Goal: Information Seeking & Learning: Find specific fact

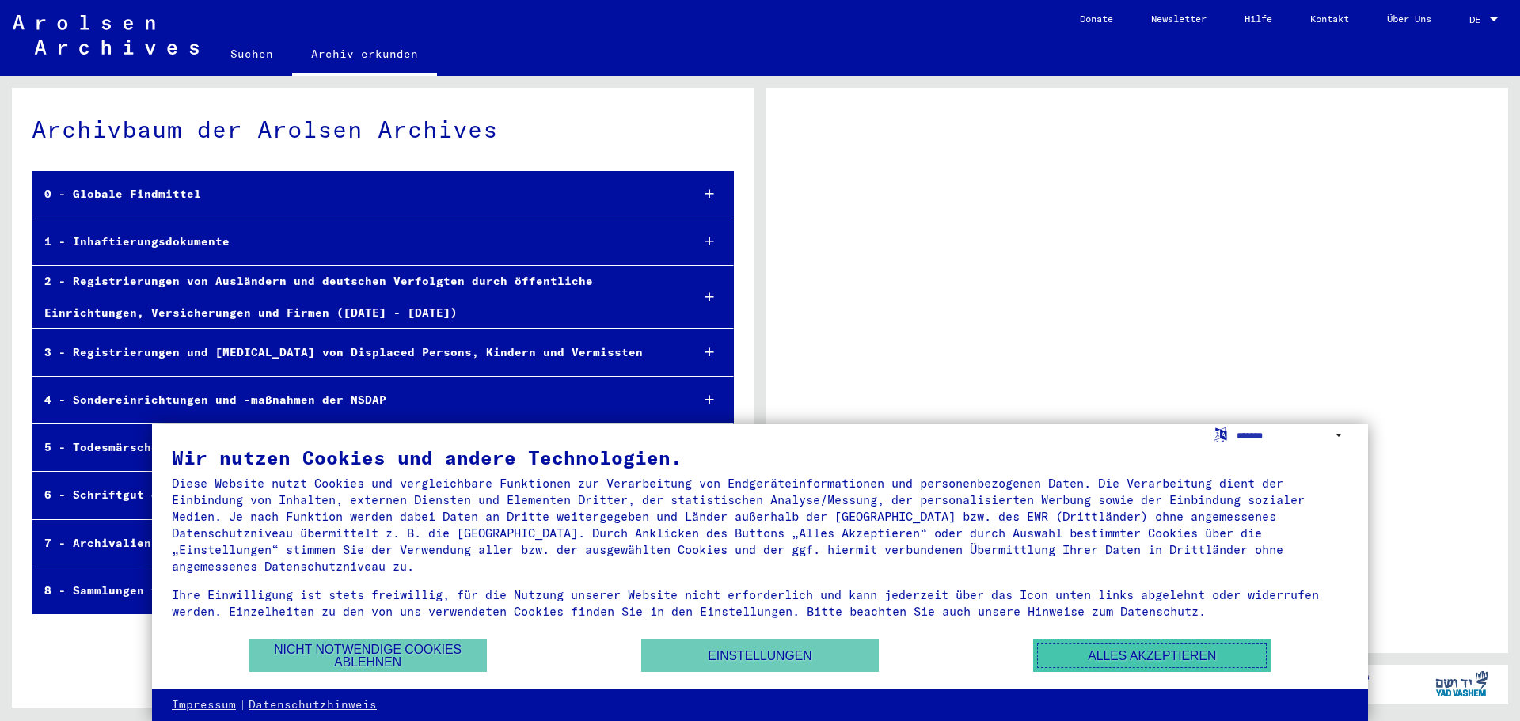
click at [1075, 648] on button "Alles akzeptieren" at bounding box center [1152, 656] width 238 height 32
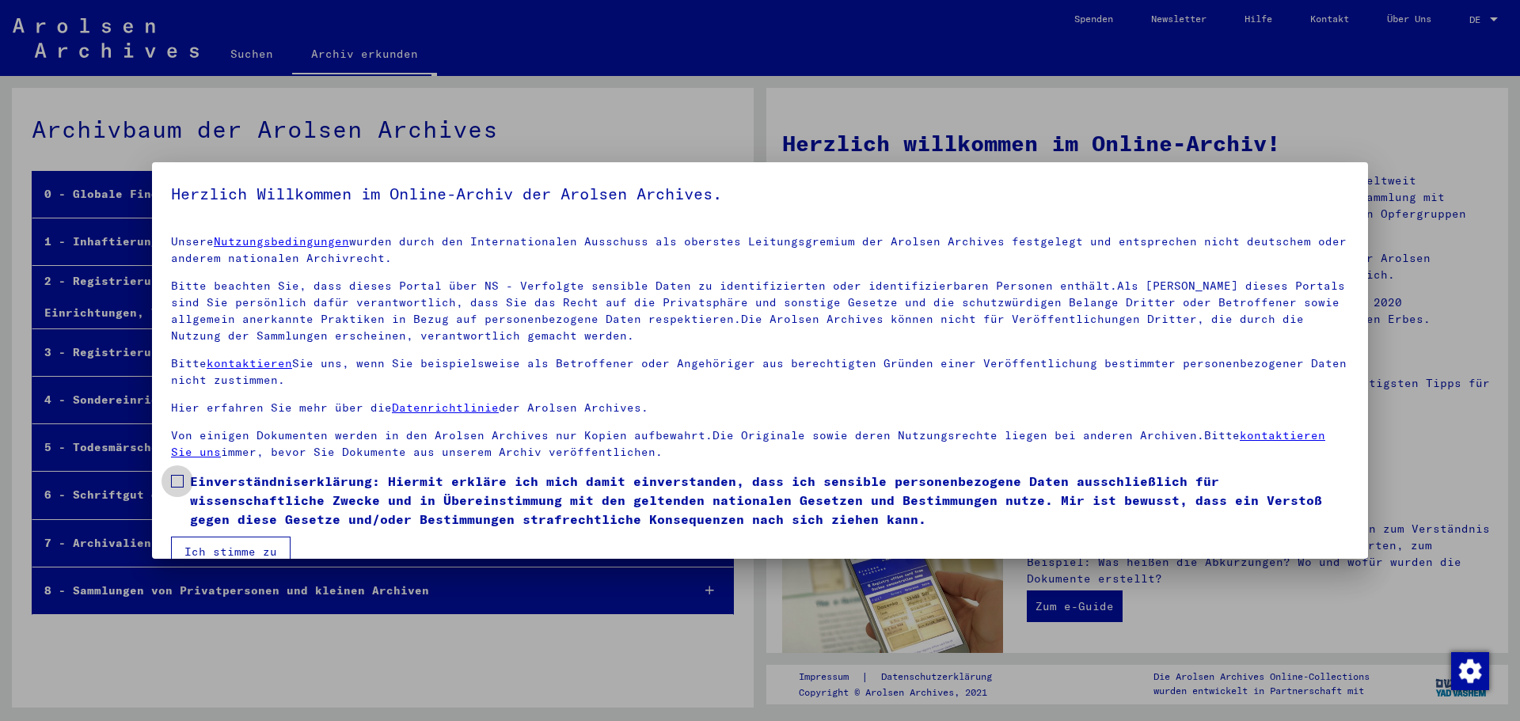
click at [172, 476] on span at bounding box center [177, 481] width 13 height 13
click at [201, 547] on button "Ich stimme zu" at bounding box center [231, 552] width 120 height 30
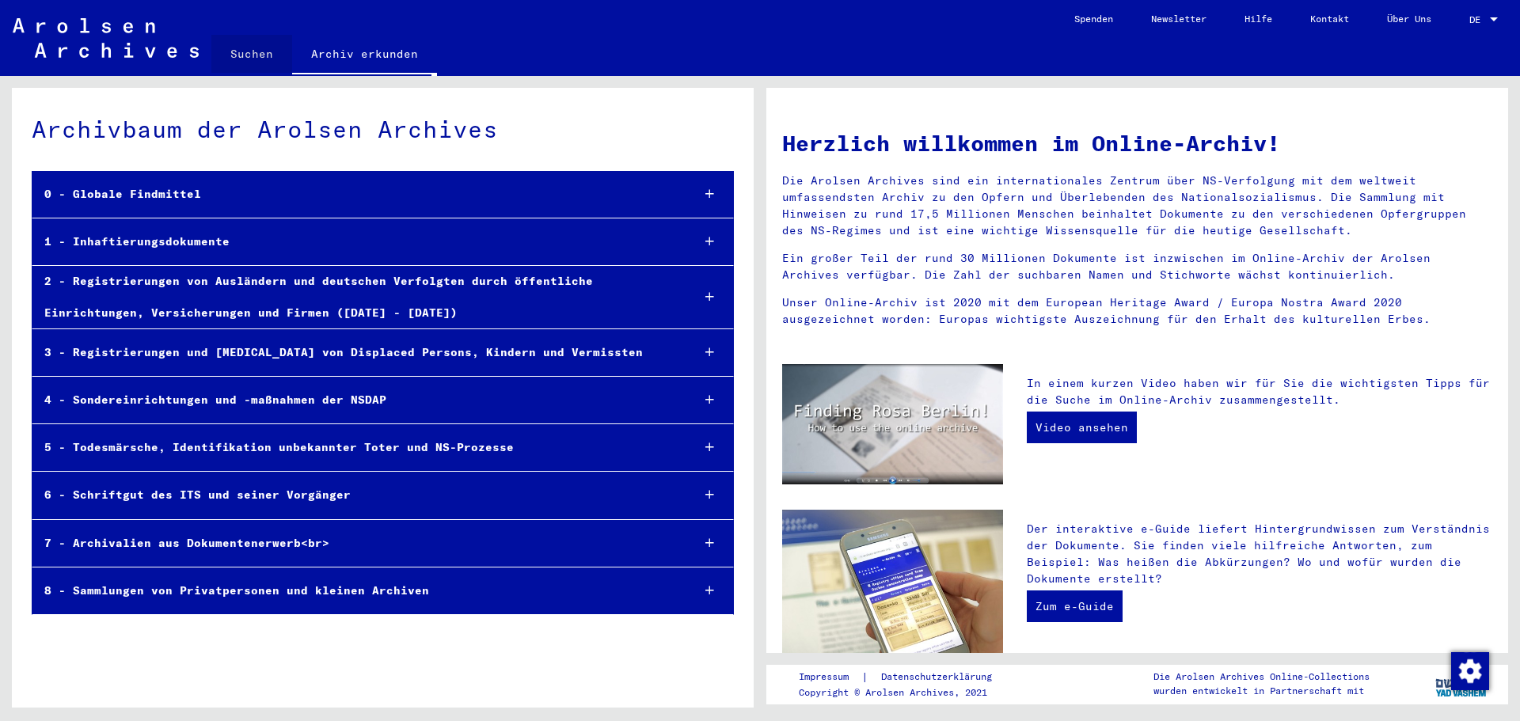
click at [271, 49] on link "Suchen" at bounding box center [251, 54] width 81 height 38
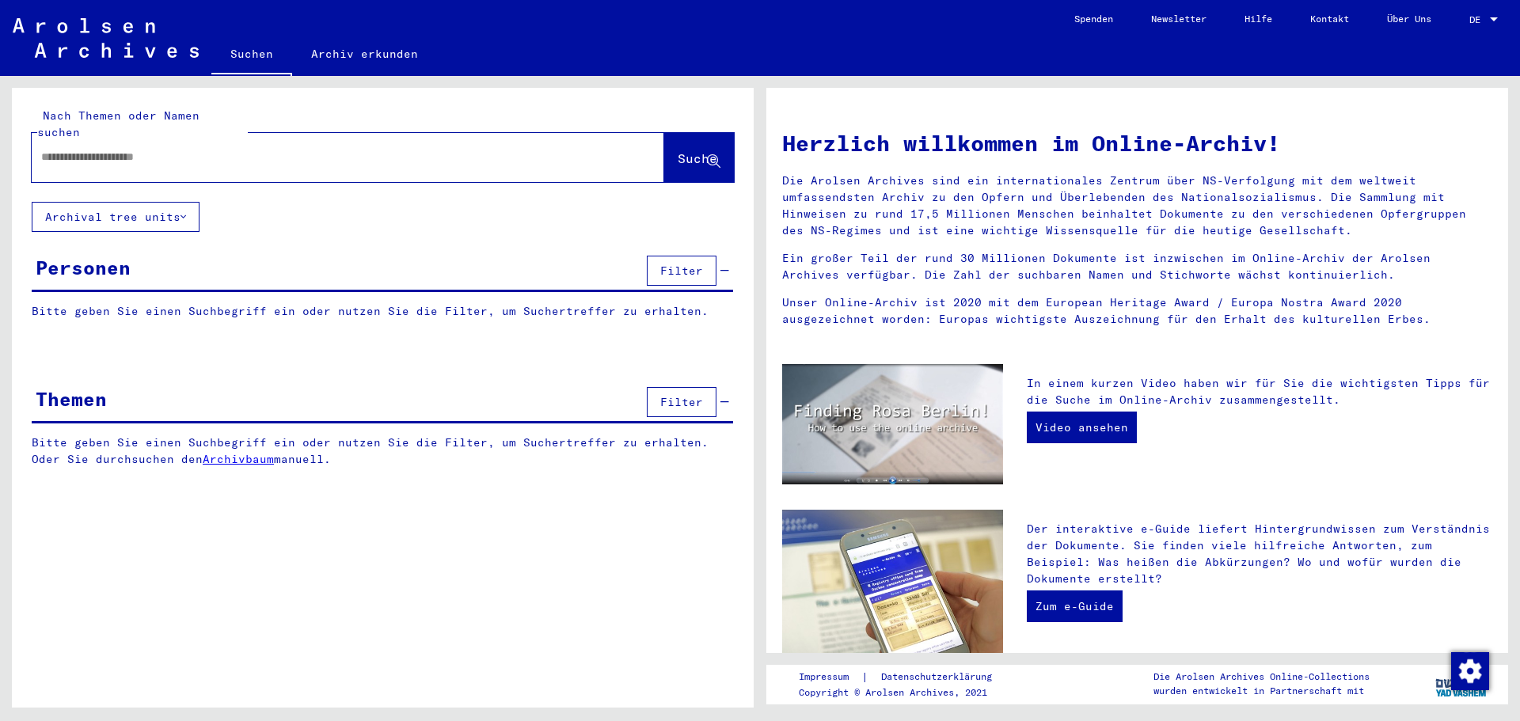
click at [119, 150] on div at bounding box center [324, 157] width 585 height 36
click at [191, 149] on input "text" at bounding box center [329, 157] width 576 height 17
type input "*****"
click at [678, 150] on span "Suche" at bounding box center [698, 158] width 40 height 16
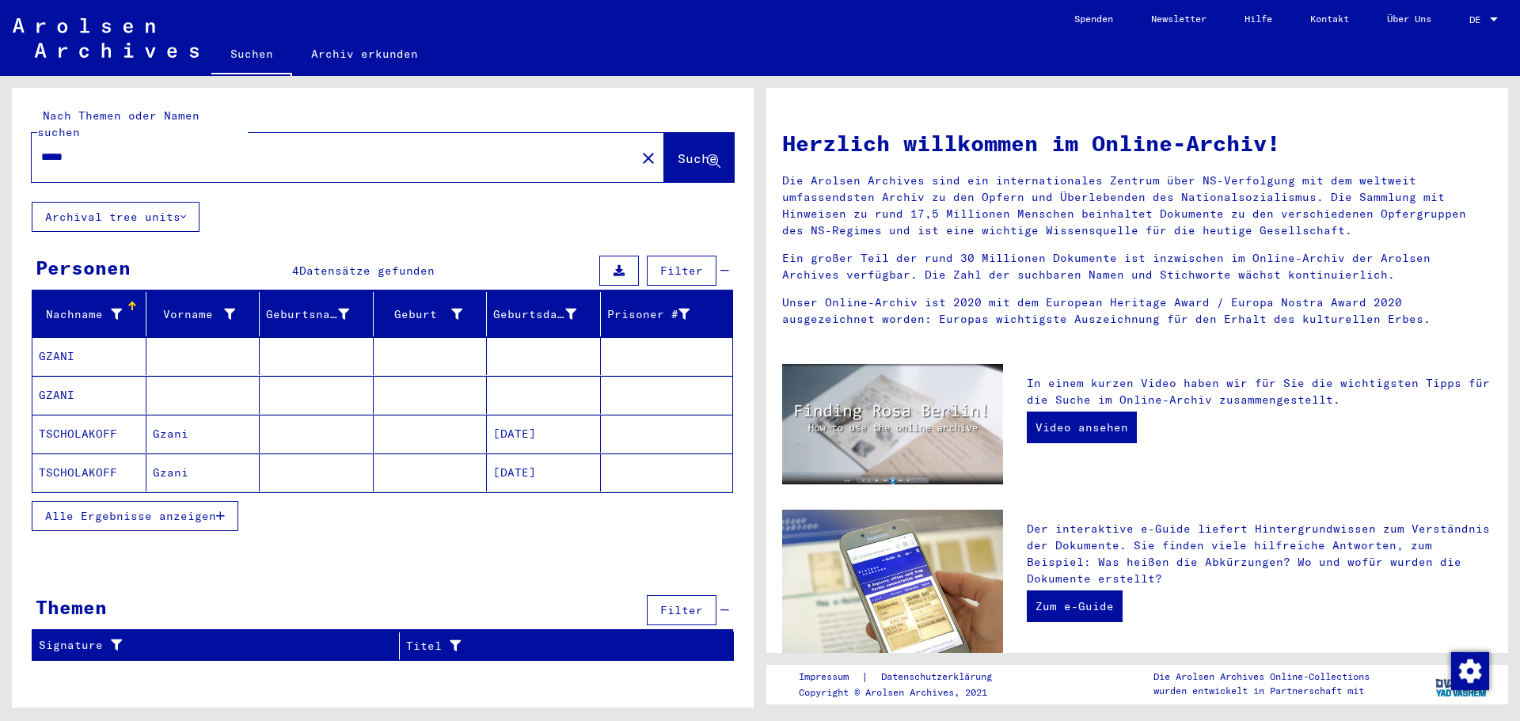
click at [64, 337] on mat-cell "GZANI" at bounding box center [89, 356] width 114 height 38
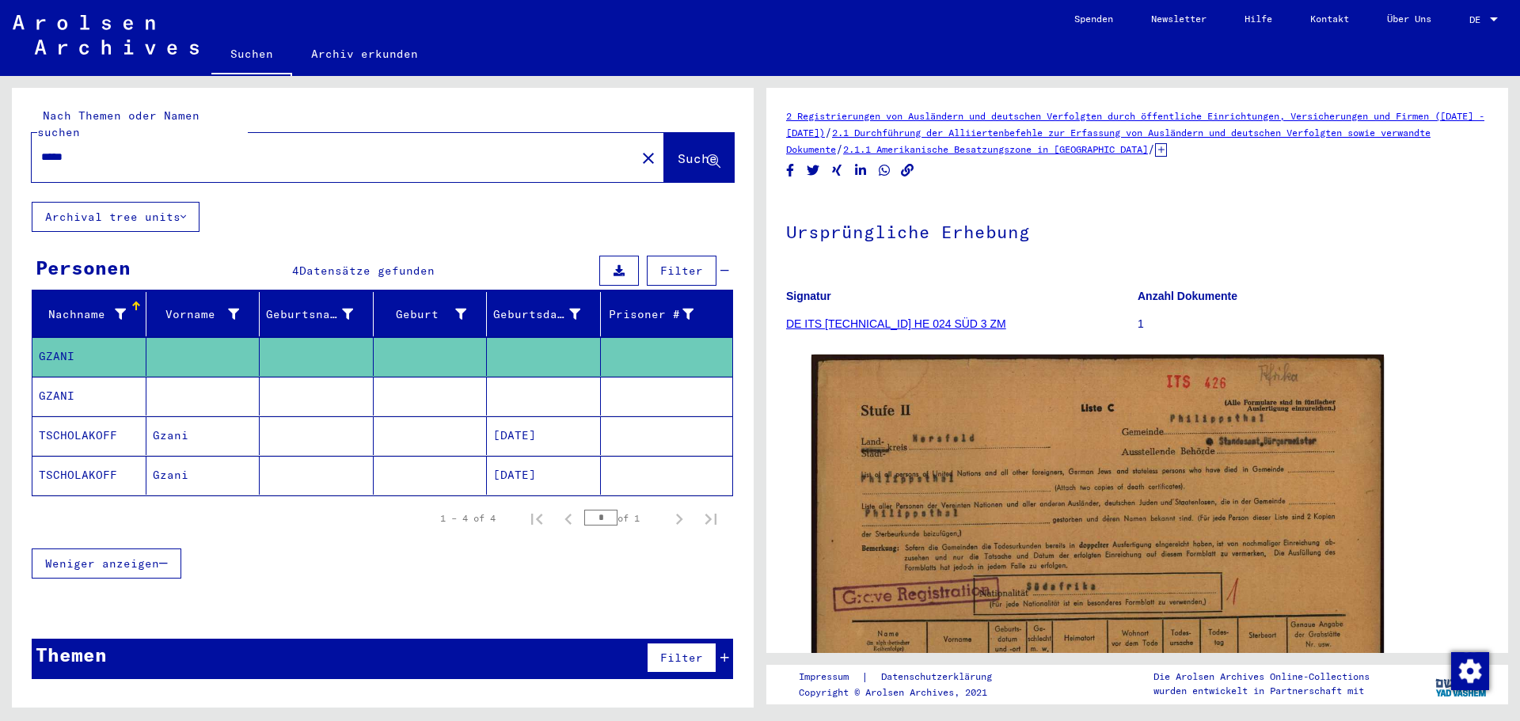
click at [902, 321] on link "DE ITS [TECHNICAL_ID] HE 024 SÜD 3 ZM" at bounding box center [896, 324] width 220 height 13
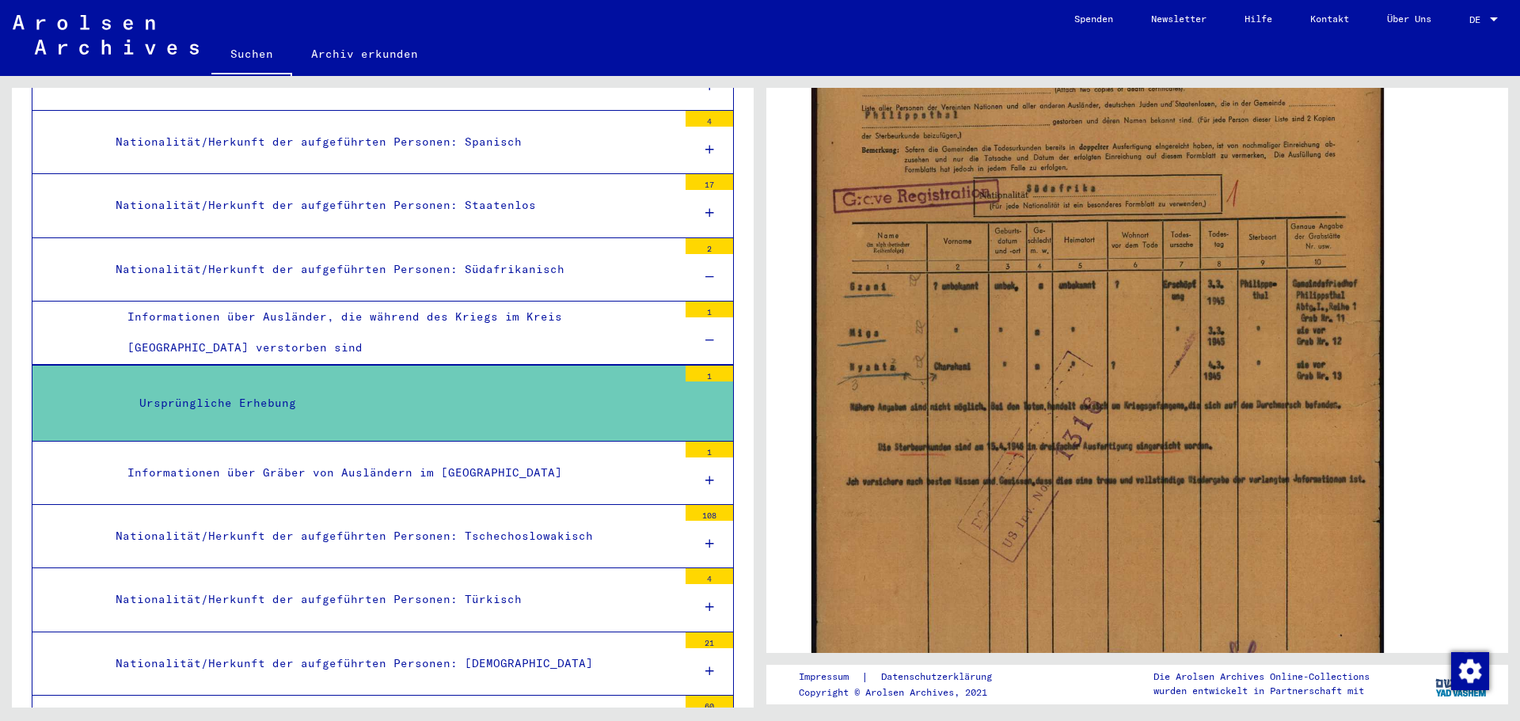
scroll to position [403, 0]
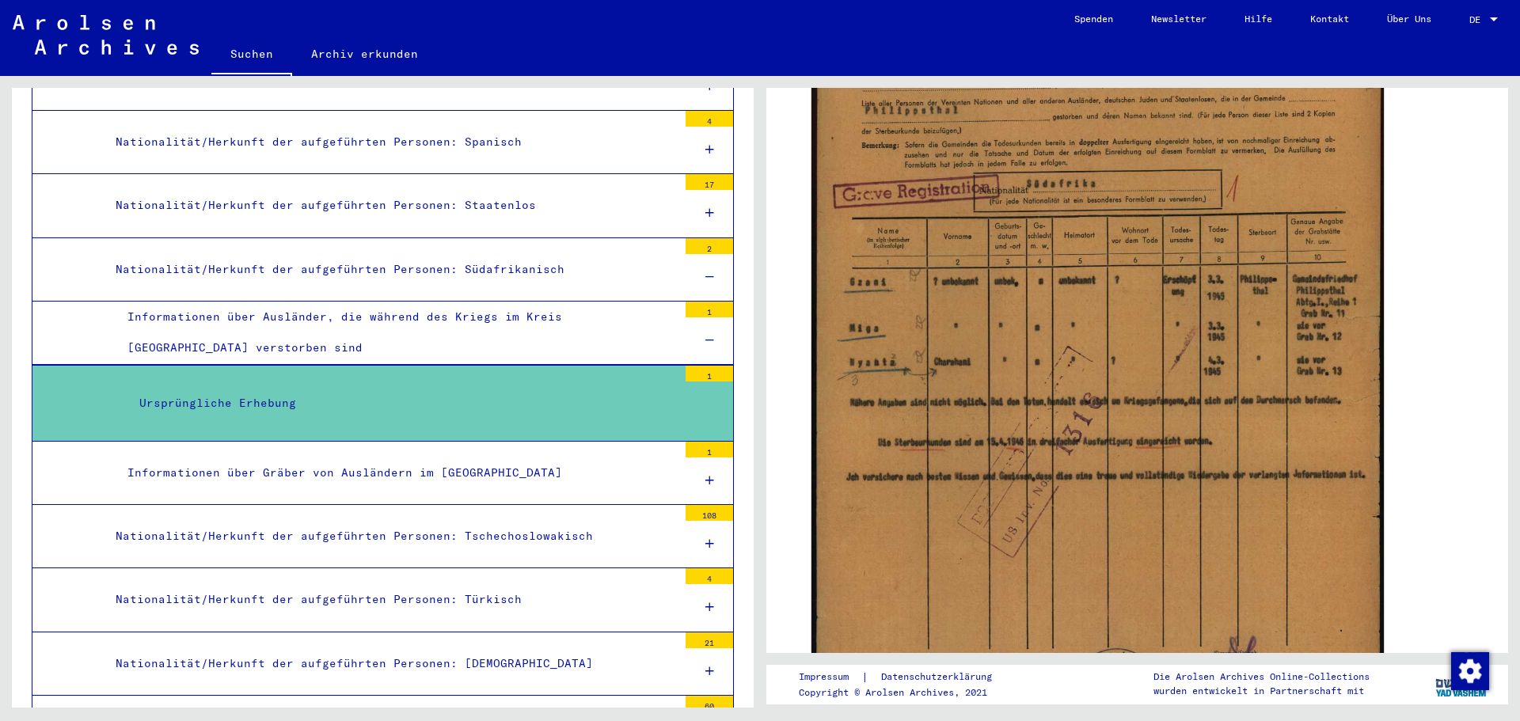
click at [359, 458] on div "Informationen über Gräber von Ausländern im [GEOGRAPHIC_DATA]" at bounding box center [397, 473] width 562 height 31
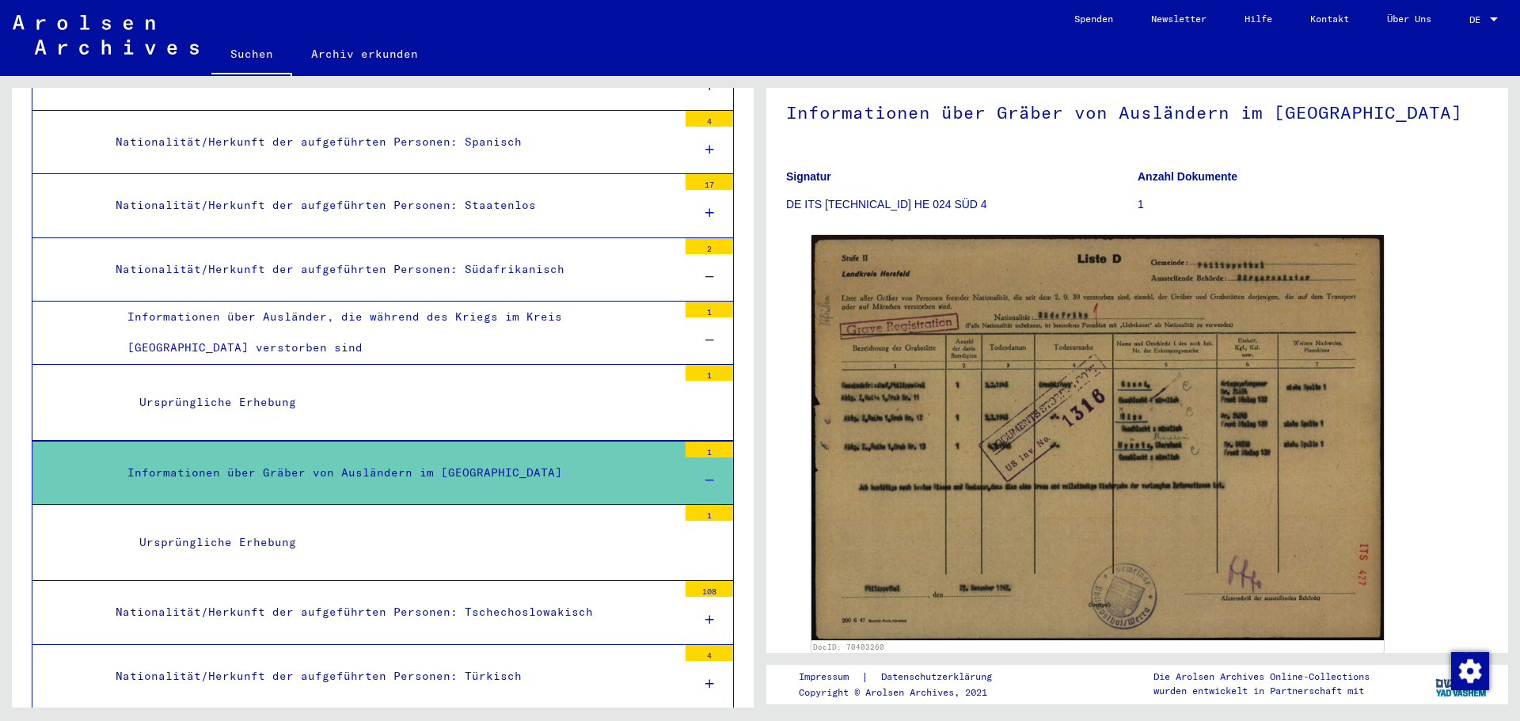
scroll to position [139, 0]
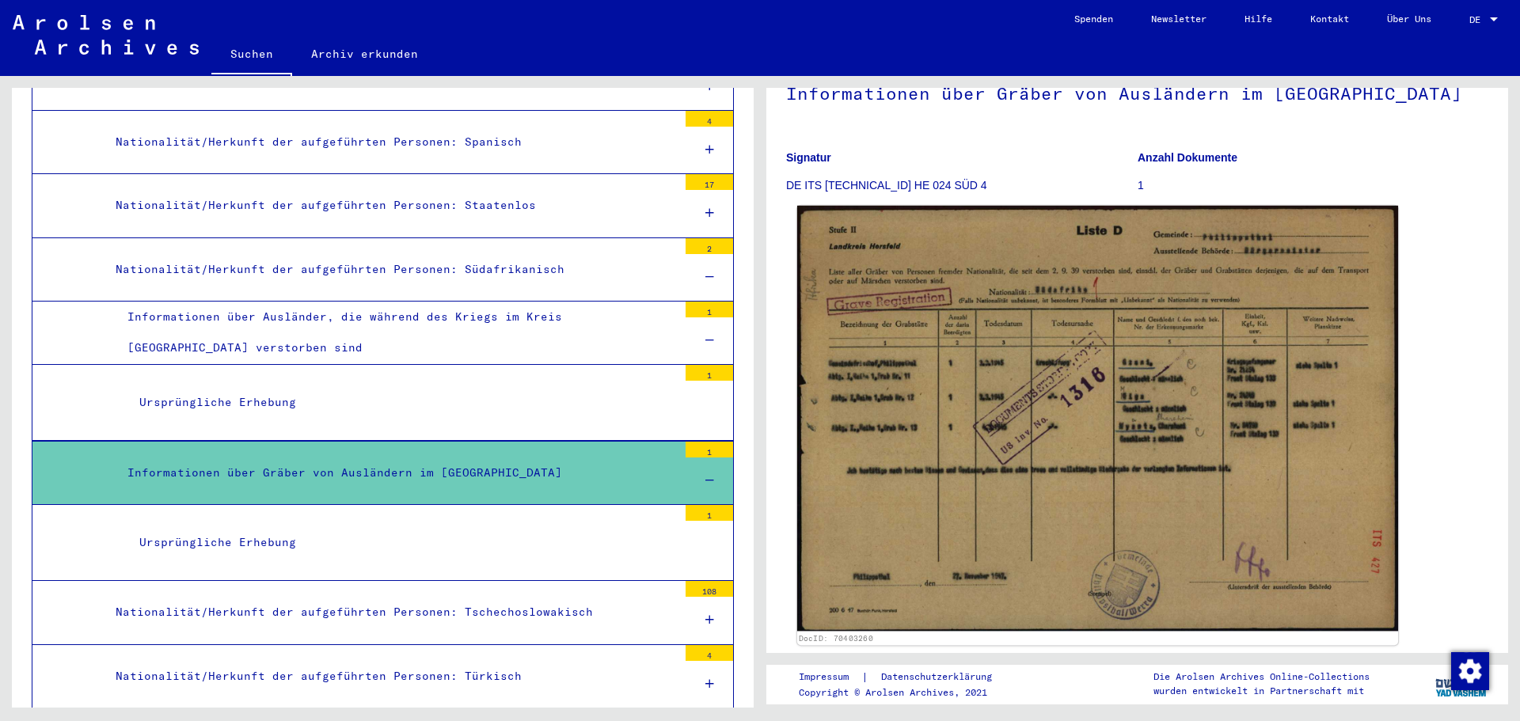
drag, startPoint x: 1039, startPoint y: 417, endPoint x: 1030, endPoint y: 418, distance: 8.7
click at [1030, 418] on img at bounding box center [1097, 419] width 601 height 426
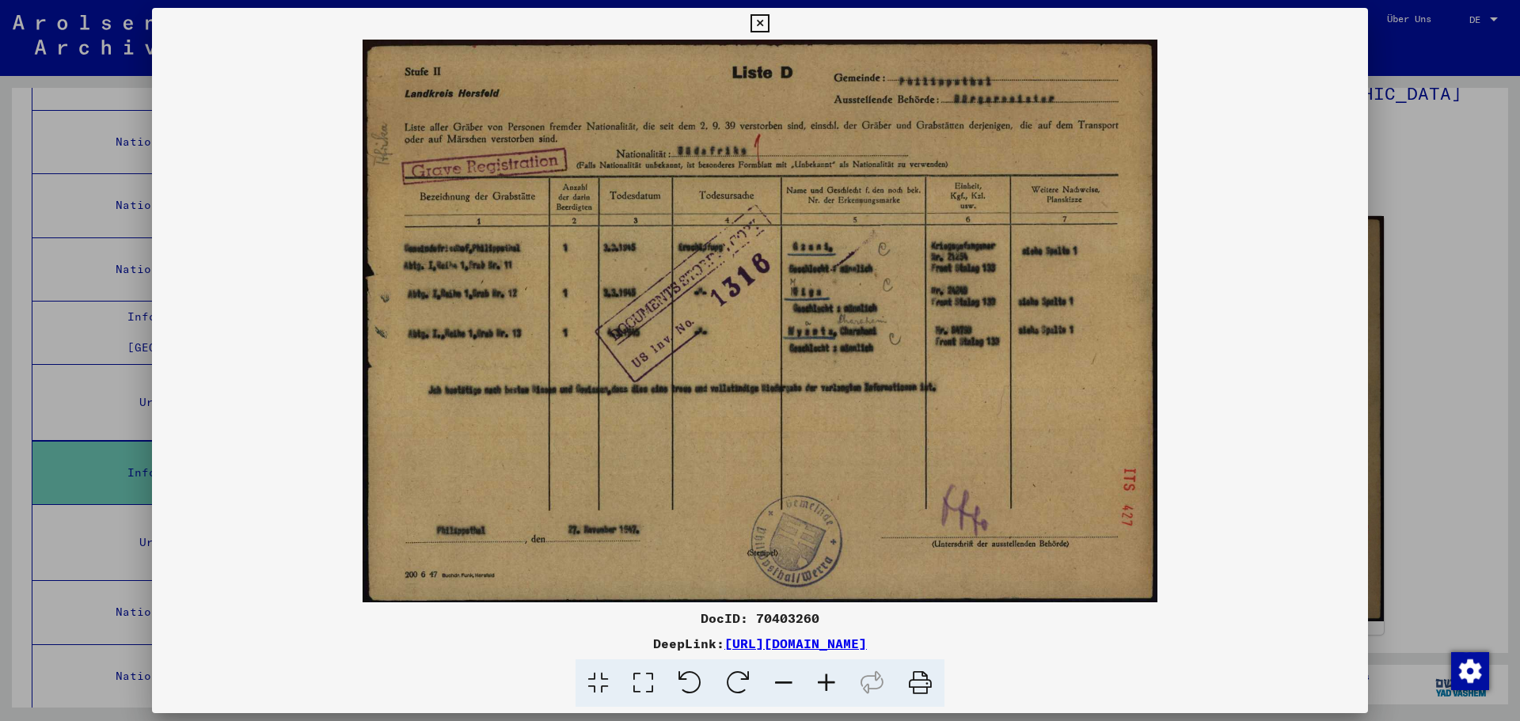
click at [821, 676] on icon at bounding box center [826, 684] width 43 height 48
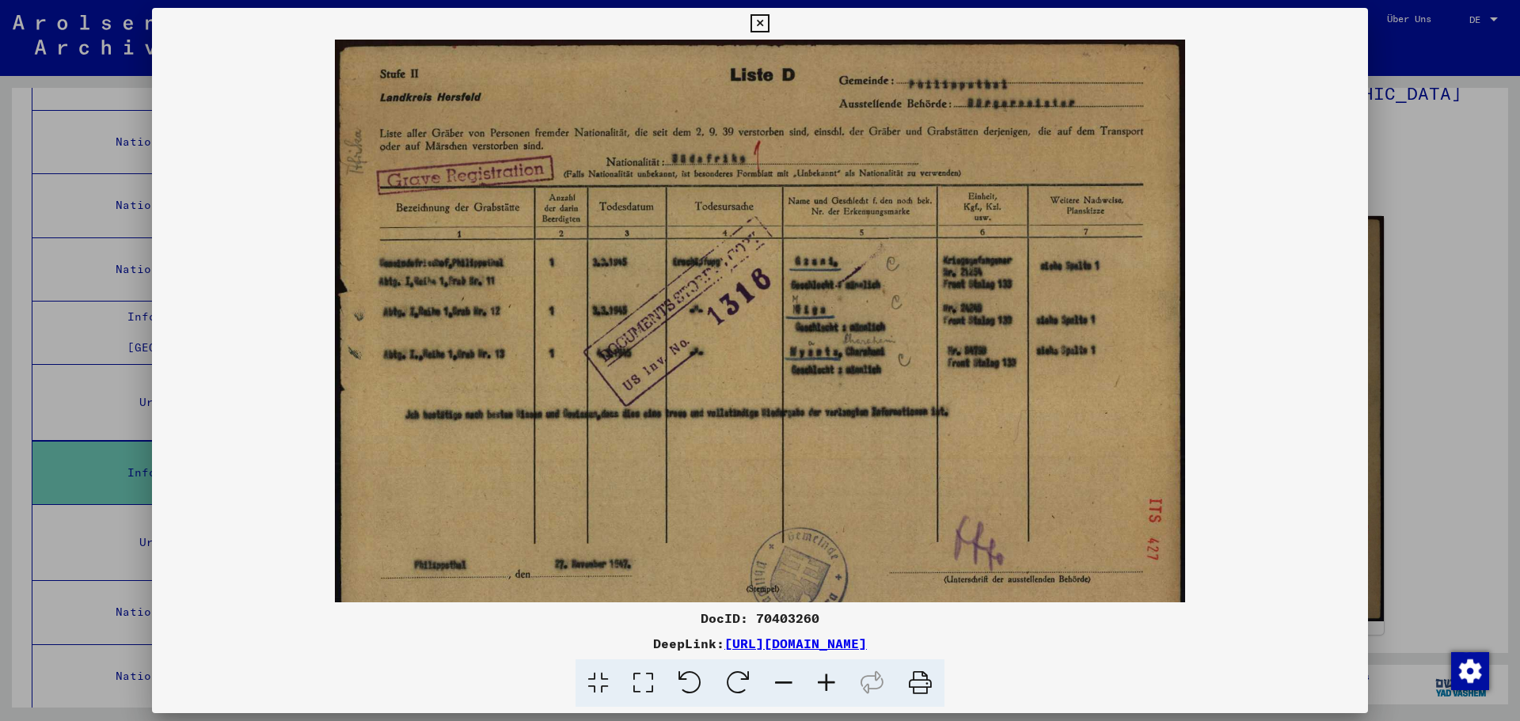
click at [823, 676] on icon at bounding box center [826, 684] width 43 height 48
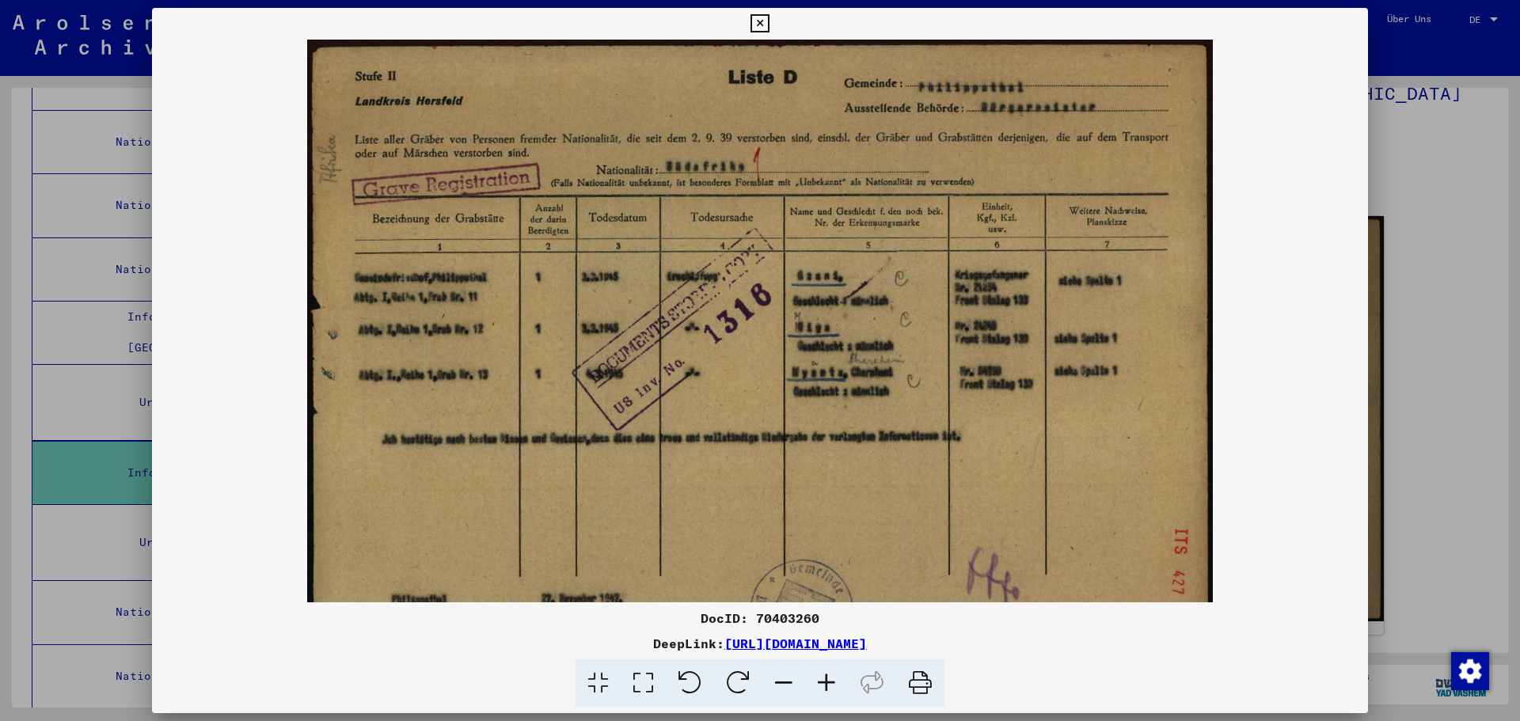
click at [823, 676] on icon at bounding box center [826, 684] width 43 height 48
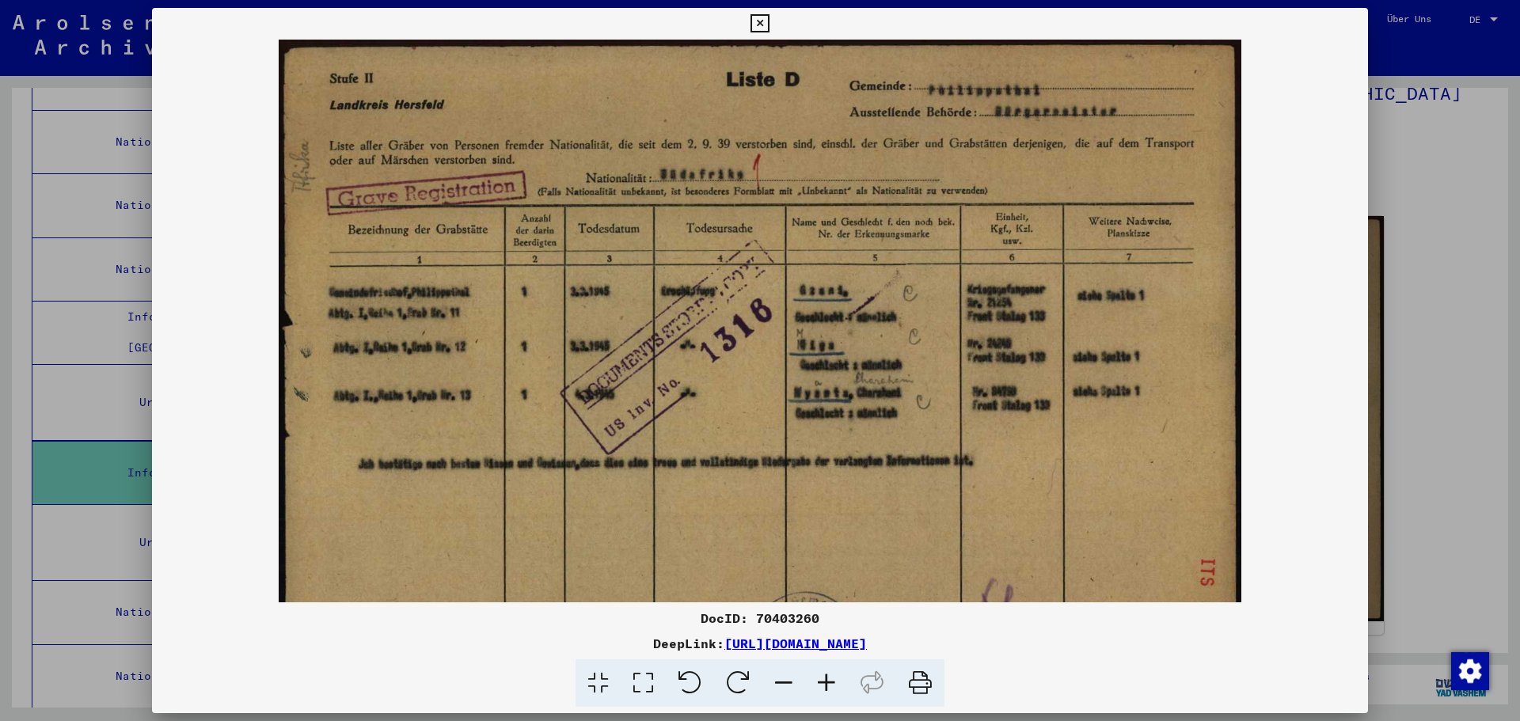
click at [823, 676] on icon at bounding box center [826, 684] width 43 height 48
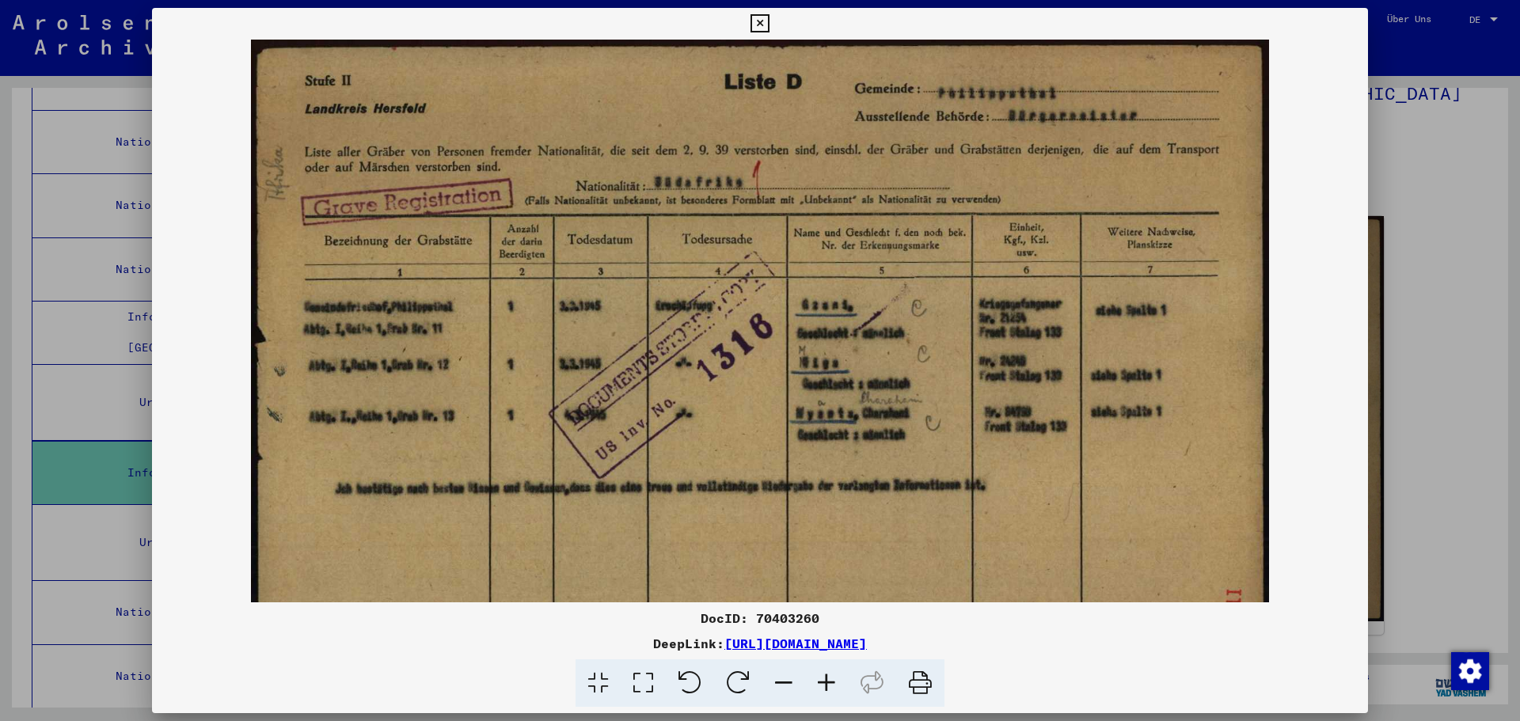
click at [823, 676] on icon at bounding box center [826, 684] width 43 height 48
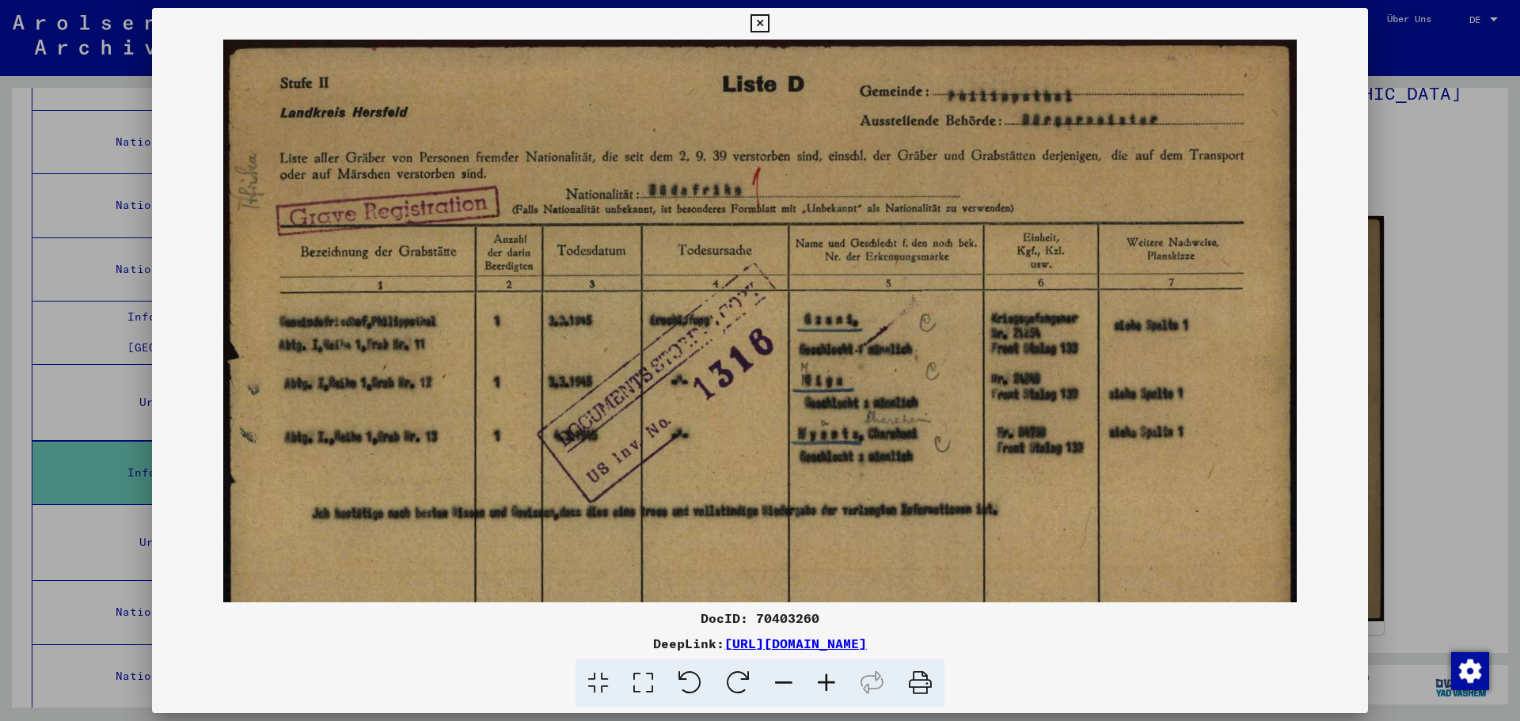
click at [823, 676] on icon at bounding box center [826, 684] width 43 height 48
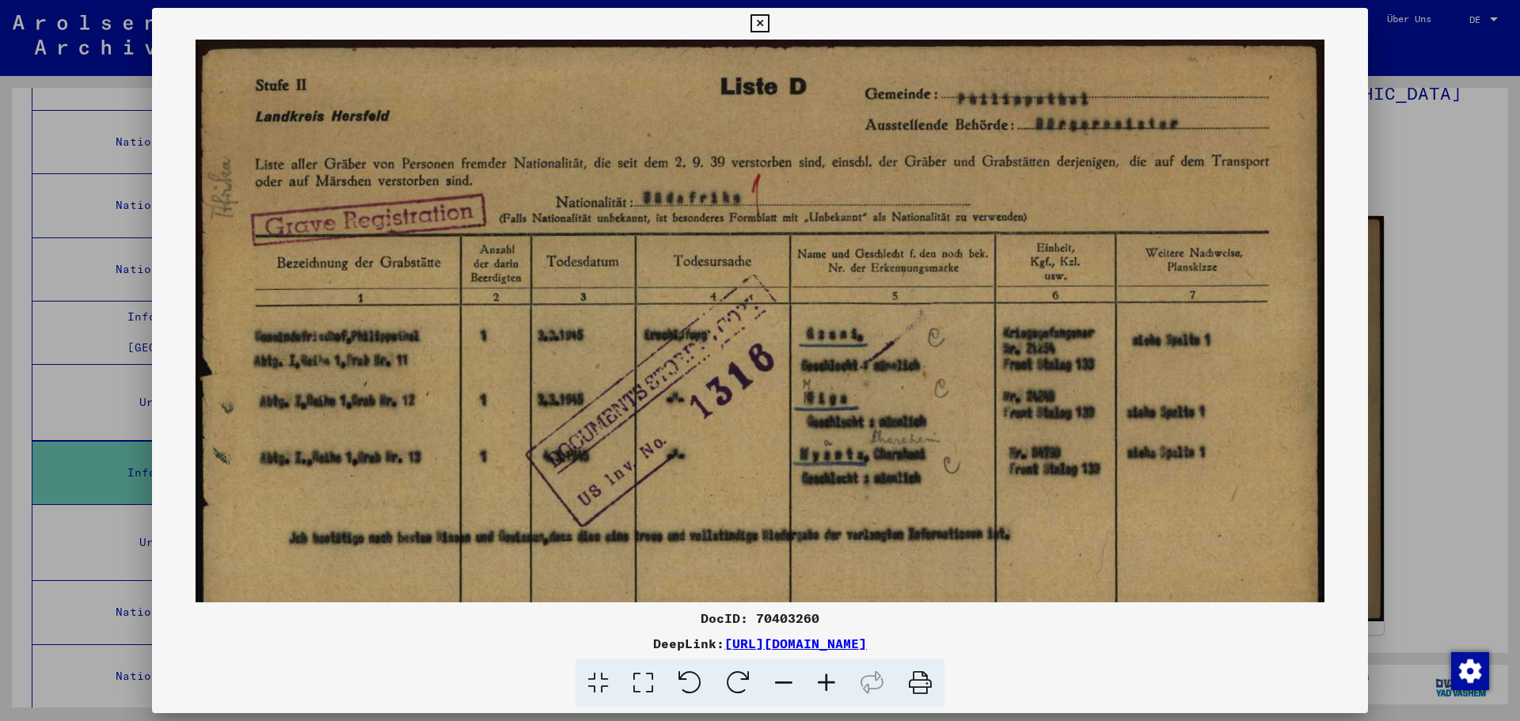
click at [1122, 97] on img at bounding box center [761, 440] width 1130 height 801
click at [760, 20] on icon at bounding box center [760, 23] width 18 height 19
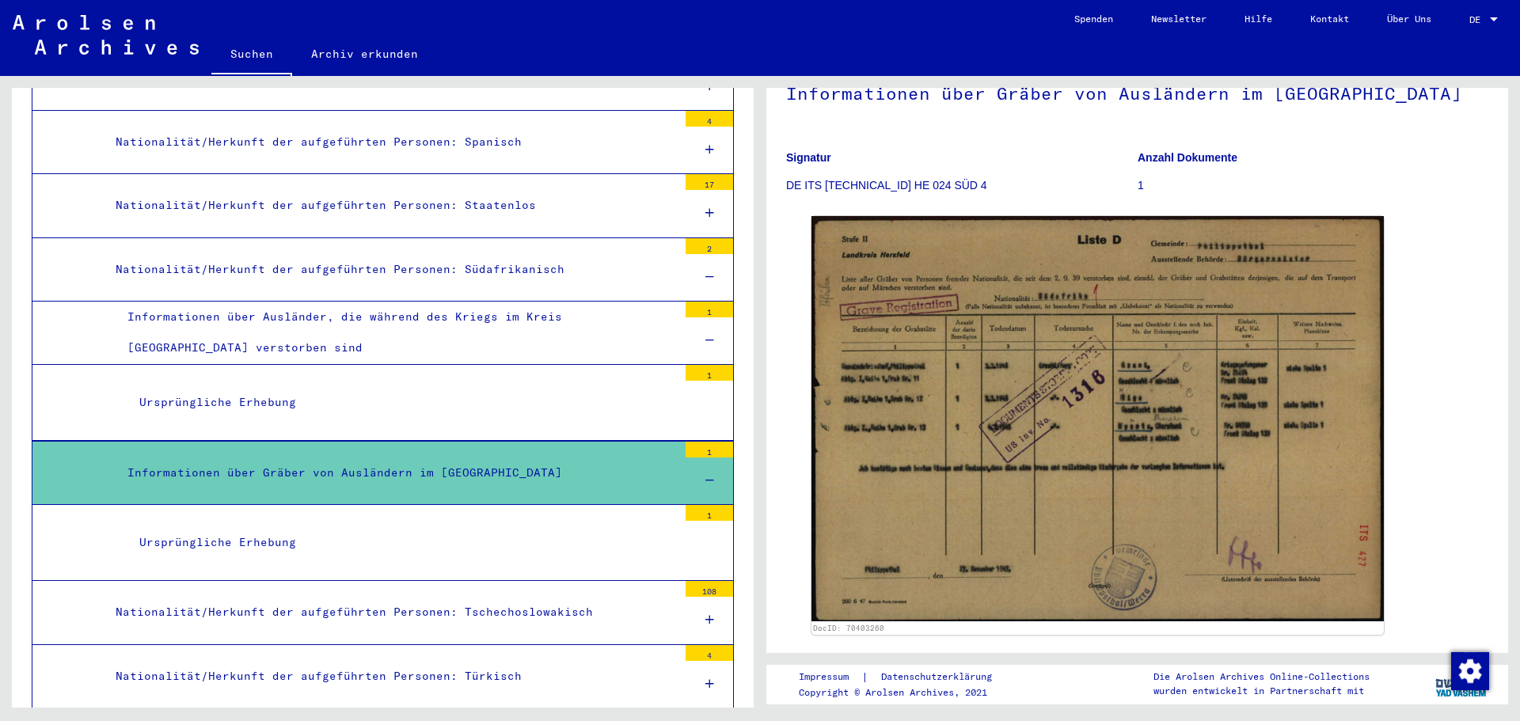
click at [541, 254] on div "Nationalität/Herkunft der aufgeführten Personen: Südafrikanisch" at bounding box center [391, 269] width 574 height 31
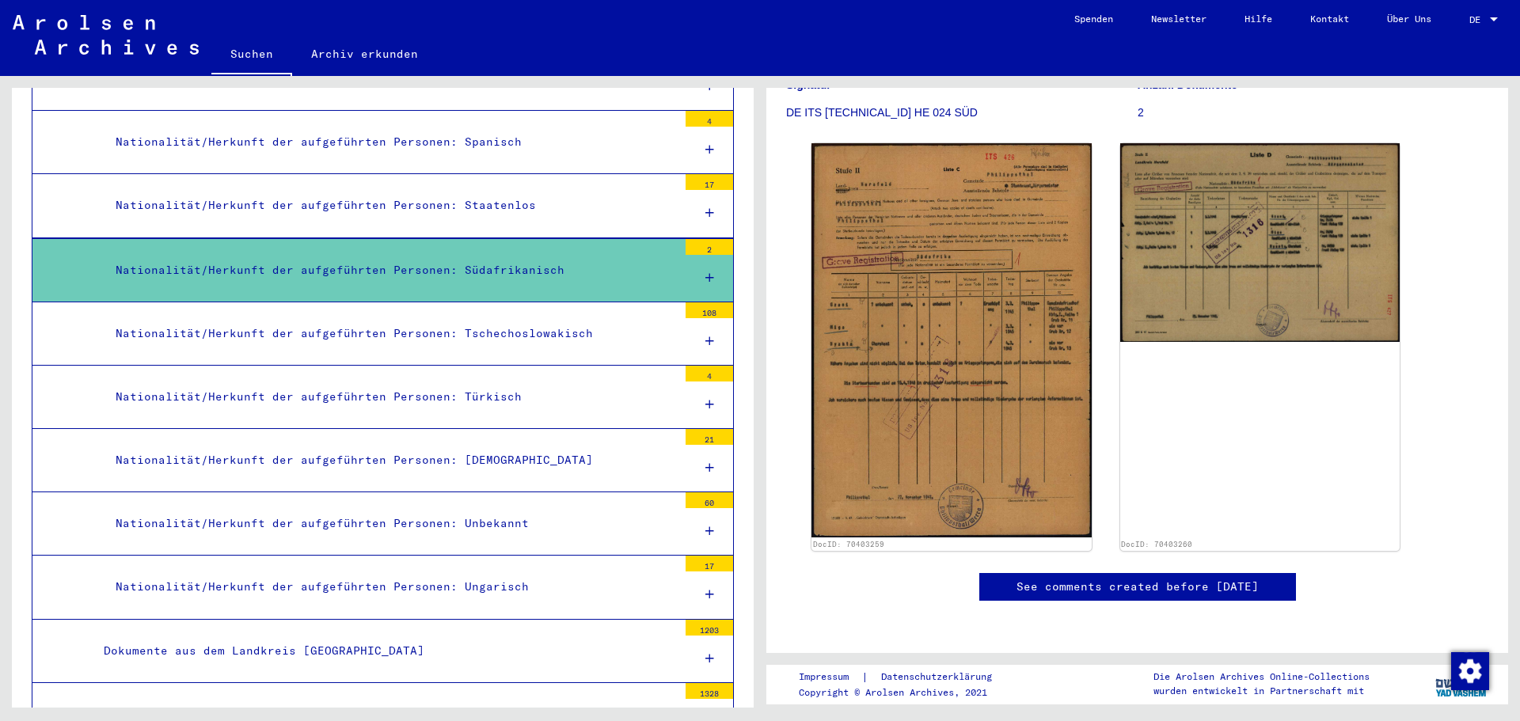
scroll to position [244, 0]
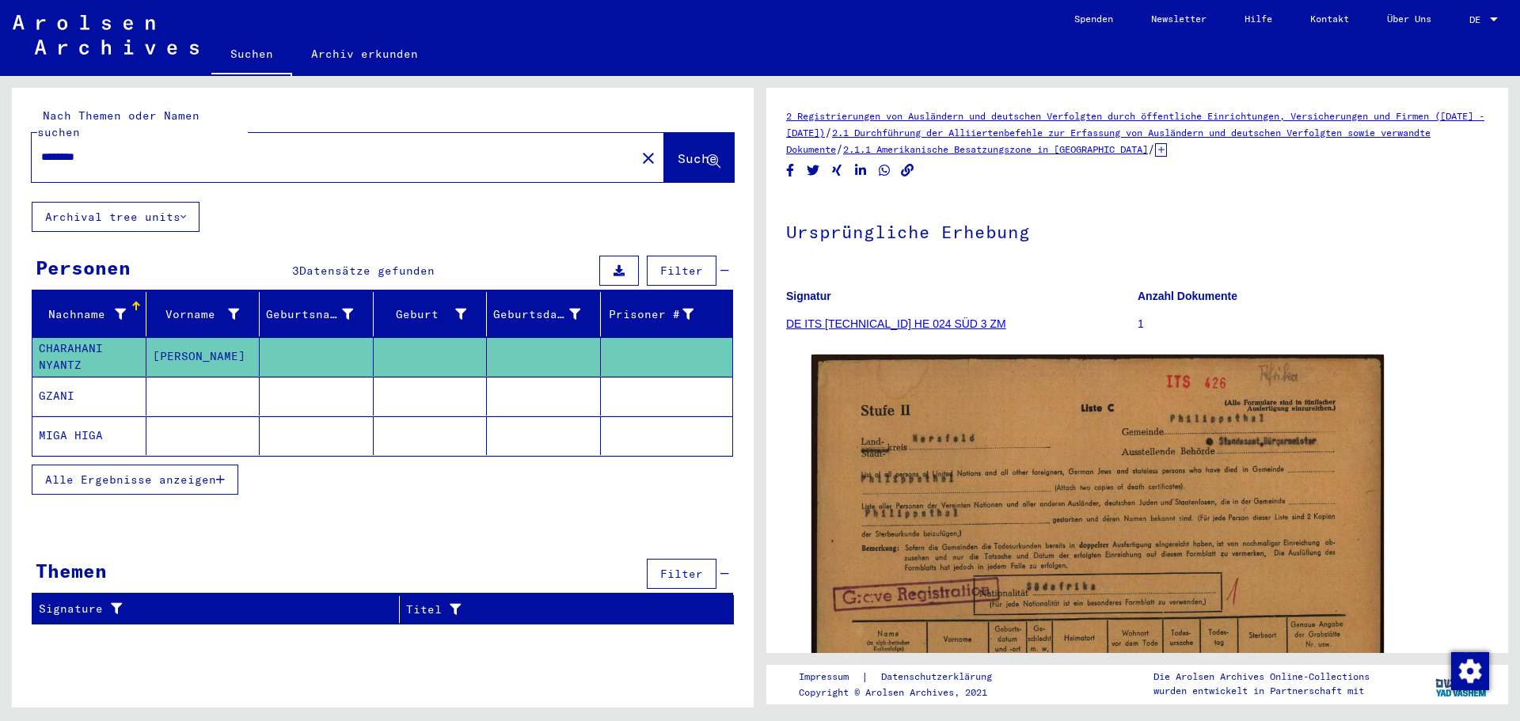
click at [72, 377] on mat-cell "GZANI" at bounding box center [89, 396] width 114 height 39
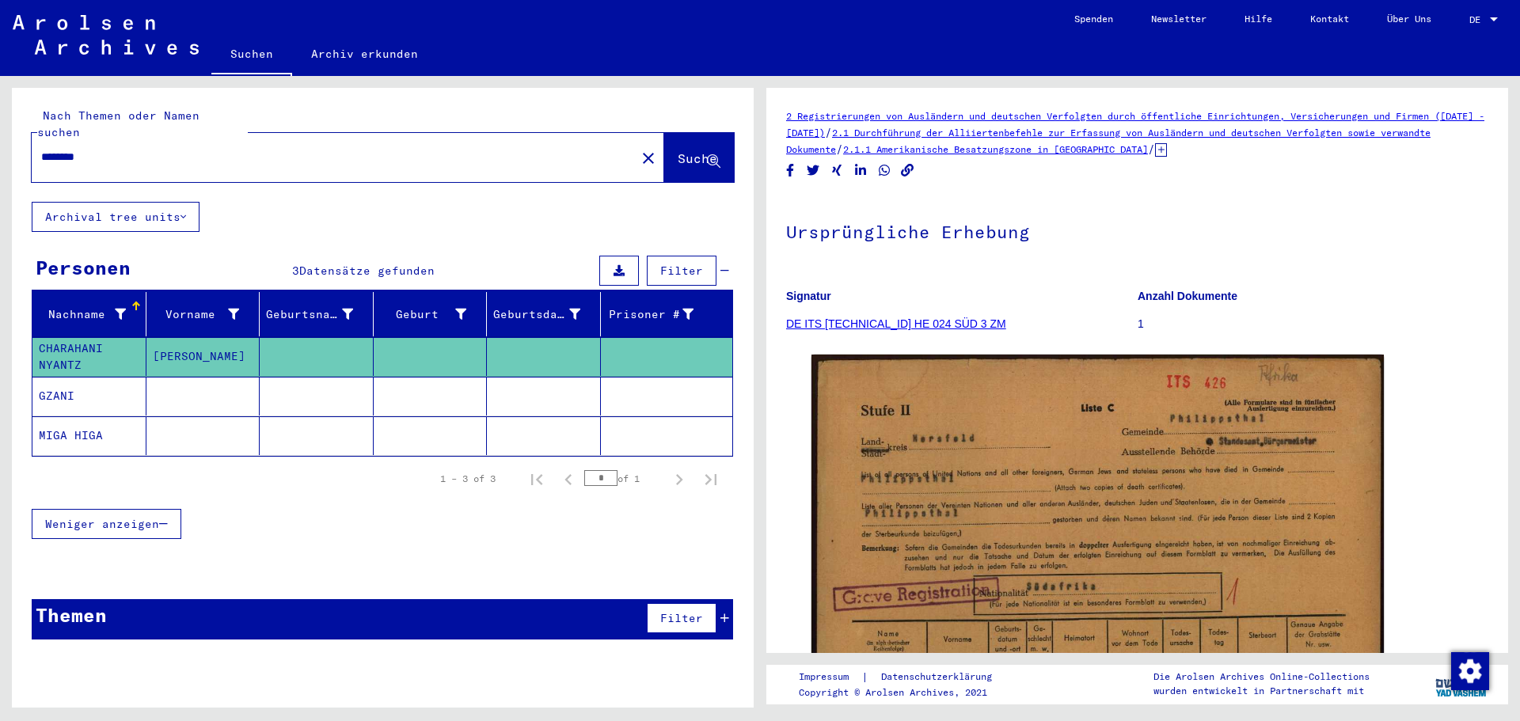
click at [62, 378] on mat-cell "GZANI" at bounding box center [89, 396] width 114 height 39
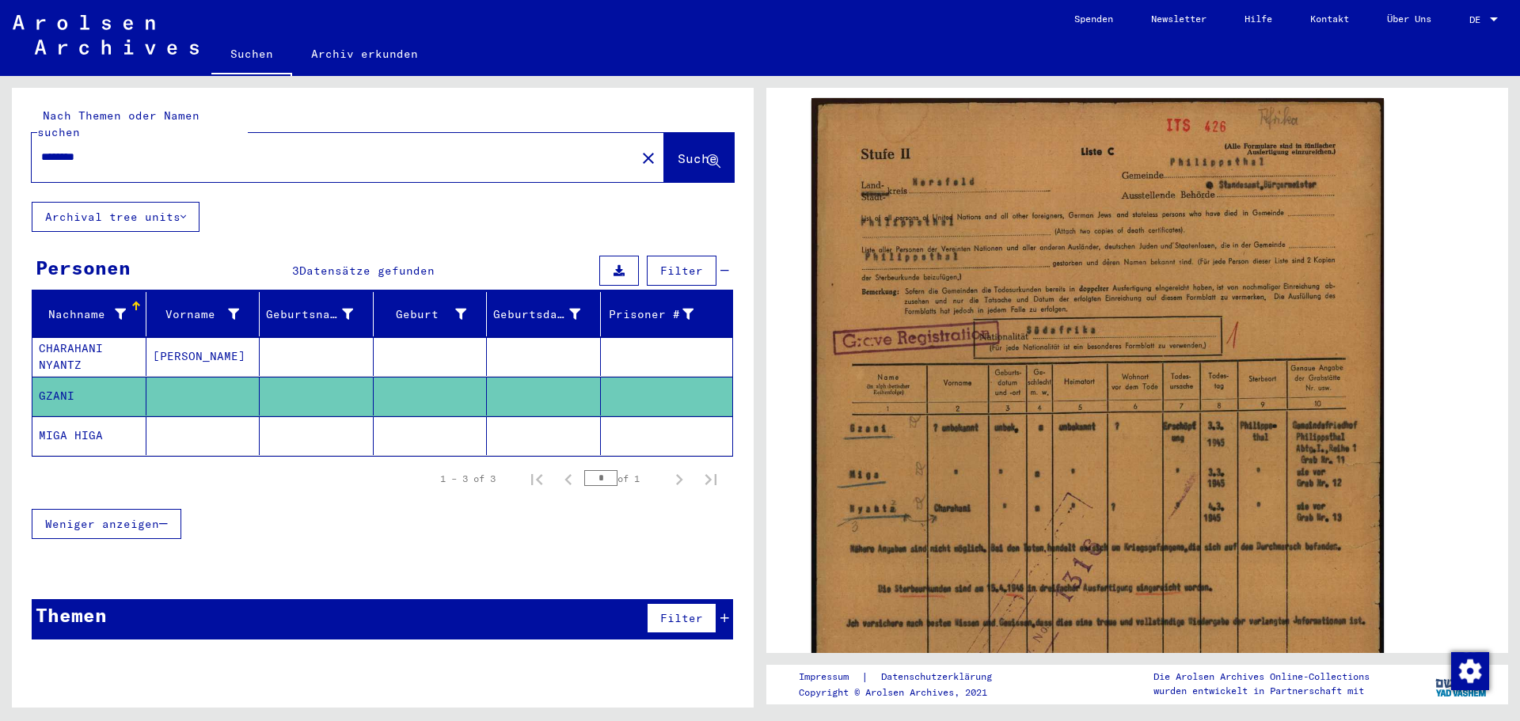
scroll to position [259, 0]
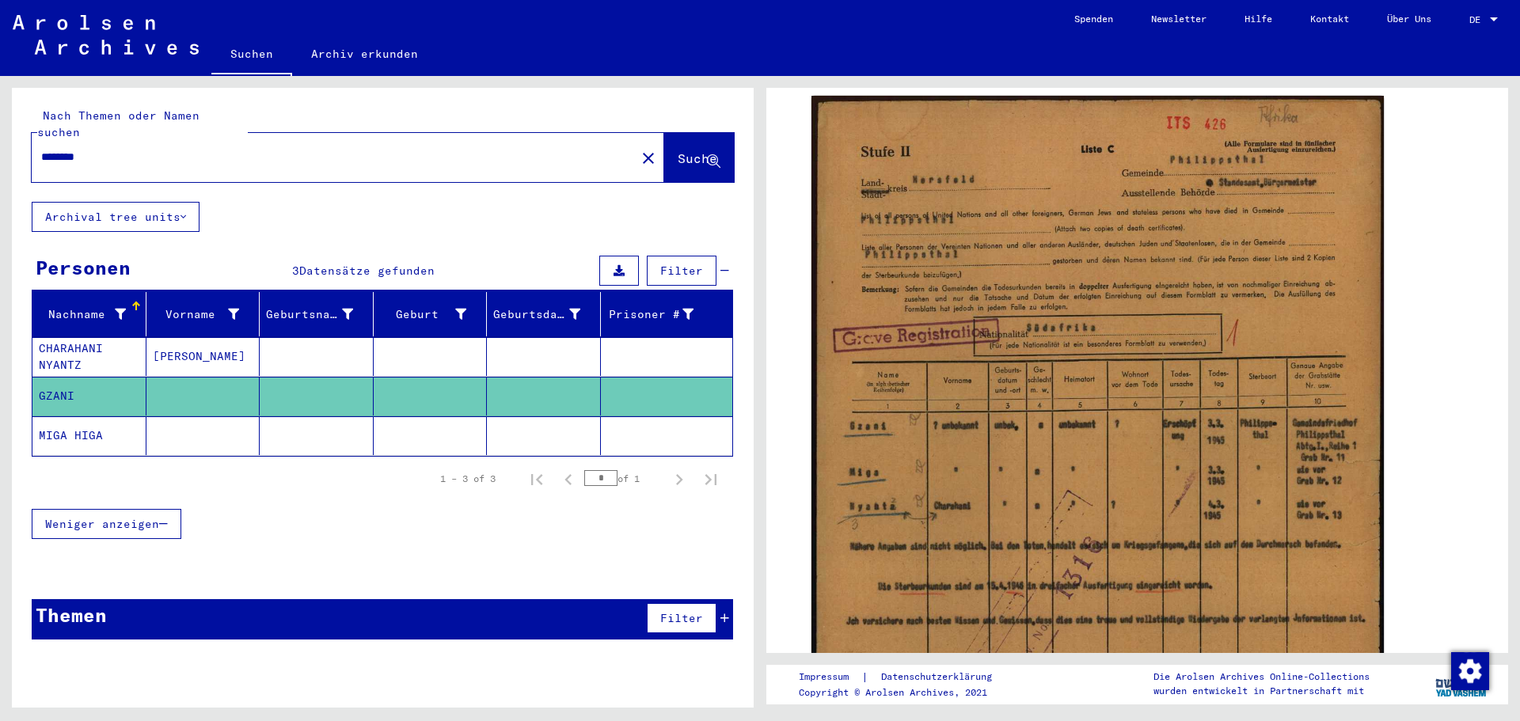
click at [70, 417] on mat-cell "MIGA HIGA" at bounding box center [89, 436] width 114 height 39
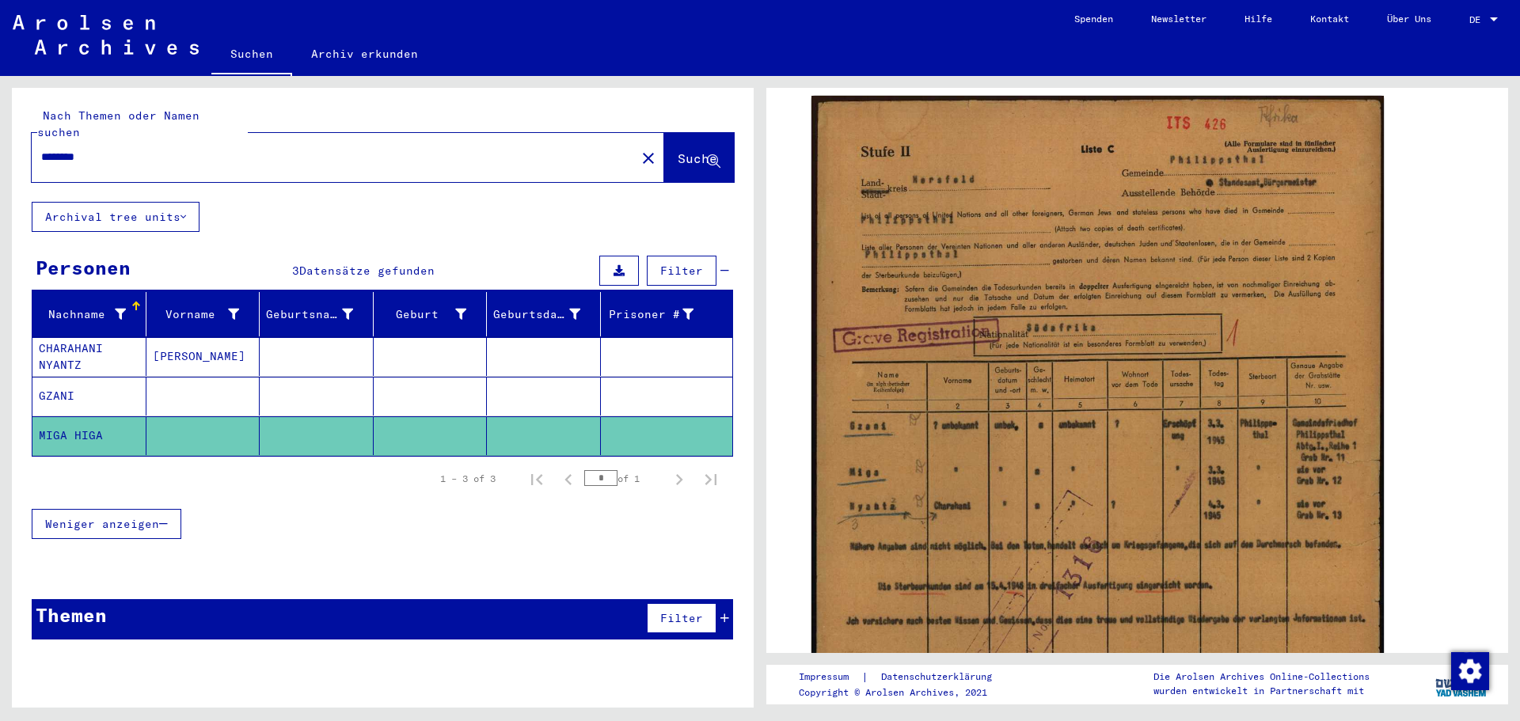
click at [69, 417] on mat-cell "MIGA HIGA" at bounding box center [89, 436] width 114 height 39
drag, startPoint x: 135, startPoint y: 139, endPoint x: 5, endPoint y: 154, distance: 131.4
click at [5, 154] on div "Nach Themen oder Namen suchen ******** close Suche Archival tree units Personen…" at bounding box center [380, 392] width 760 height 632
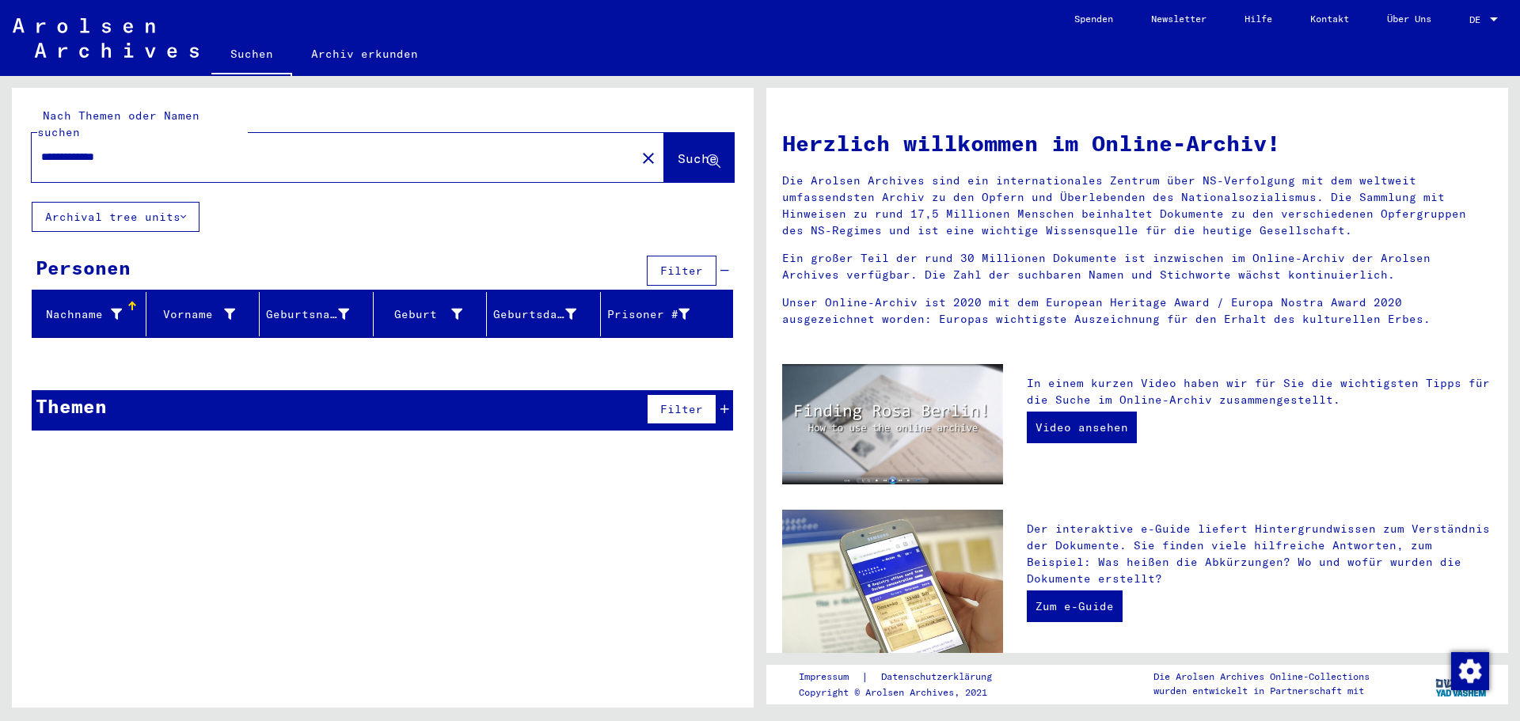
click at [112, 149] on input "**********" at bounding box center [329, 157] width 576 height 17
click at [678, 150] on span "Suche" at bounding box center [698, 158] width 40 height 16
click at [386, 402] on span "Datensätze gefunden" at bounding box center [354, 409] width 135 height 14
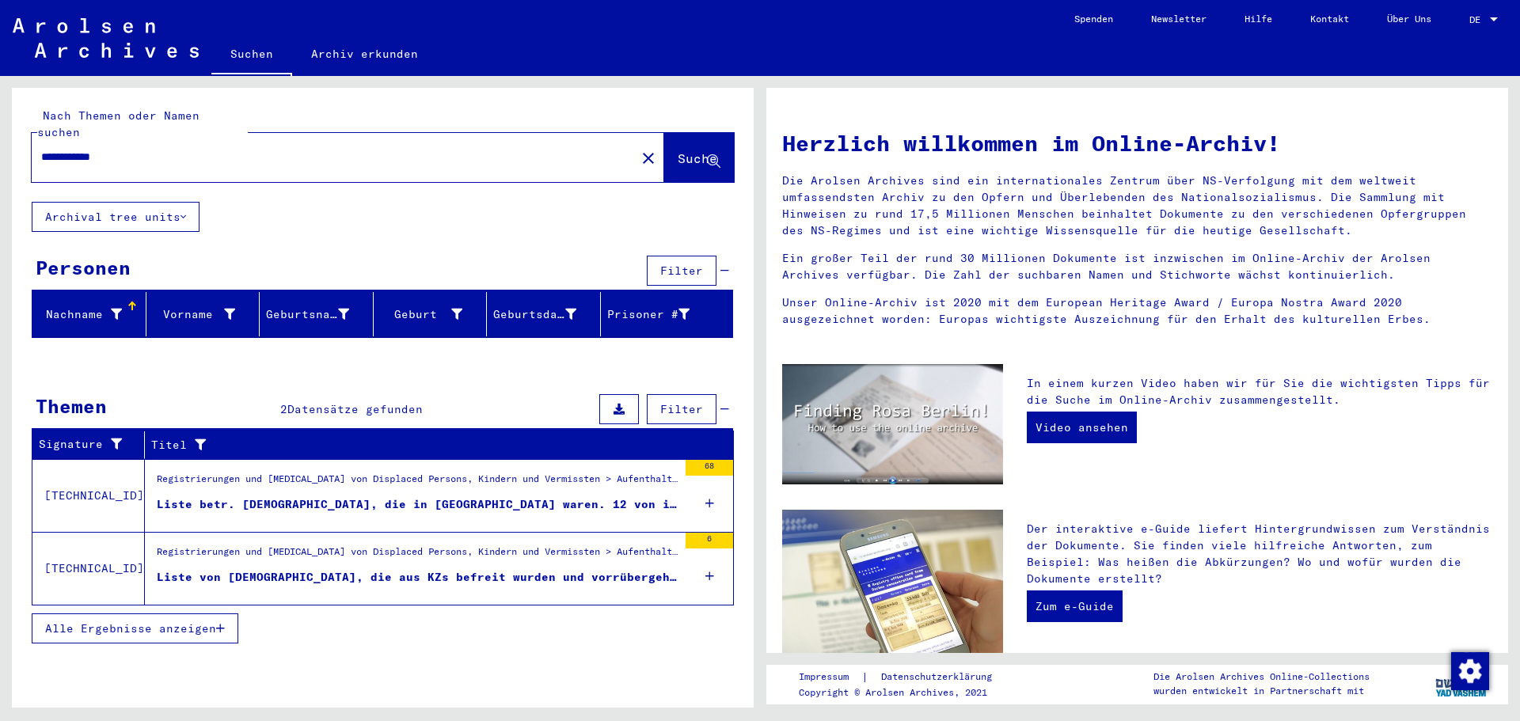
drag, startPoint x: 123, startPoint y: 135, endPoint x: 39, endPoint y: 135, distance: 83.9
click at [39, 139] on div "**********" at bounding box center [324, 157] width 585 height 36
click at [678, 150] on span "Suche" at bounding box center [698, 158] width 40 height 16
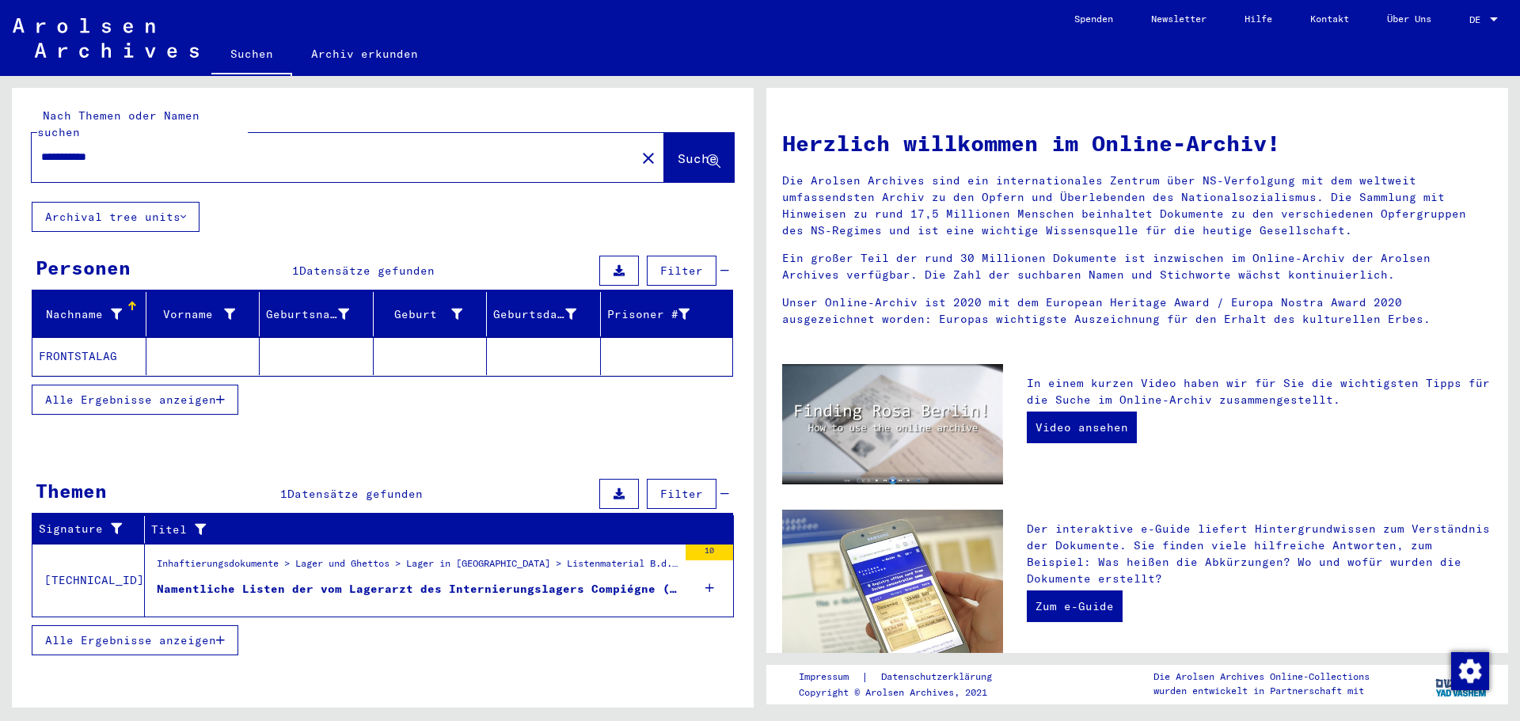
click at [432, 581] on div "Namentliche Listen der vom Lagerarzt des Internierungslagers Compiégne (Frontst…" at bounding box center [417, 589] width 521 height 17
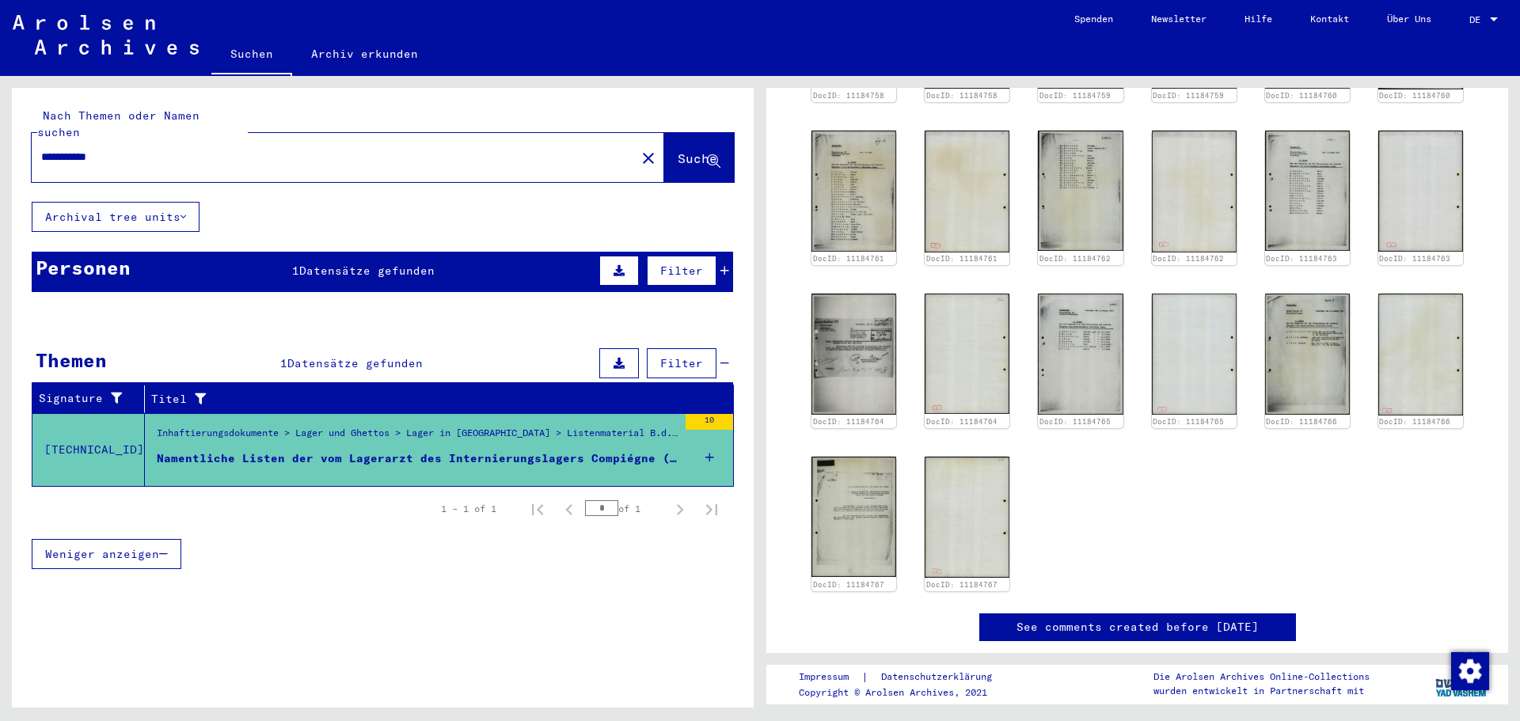
scroll to position [617, 0]
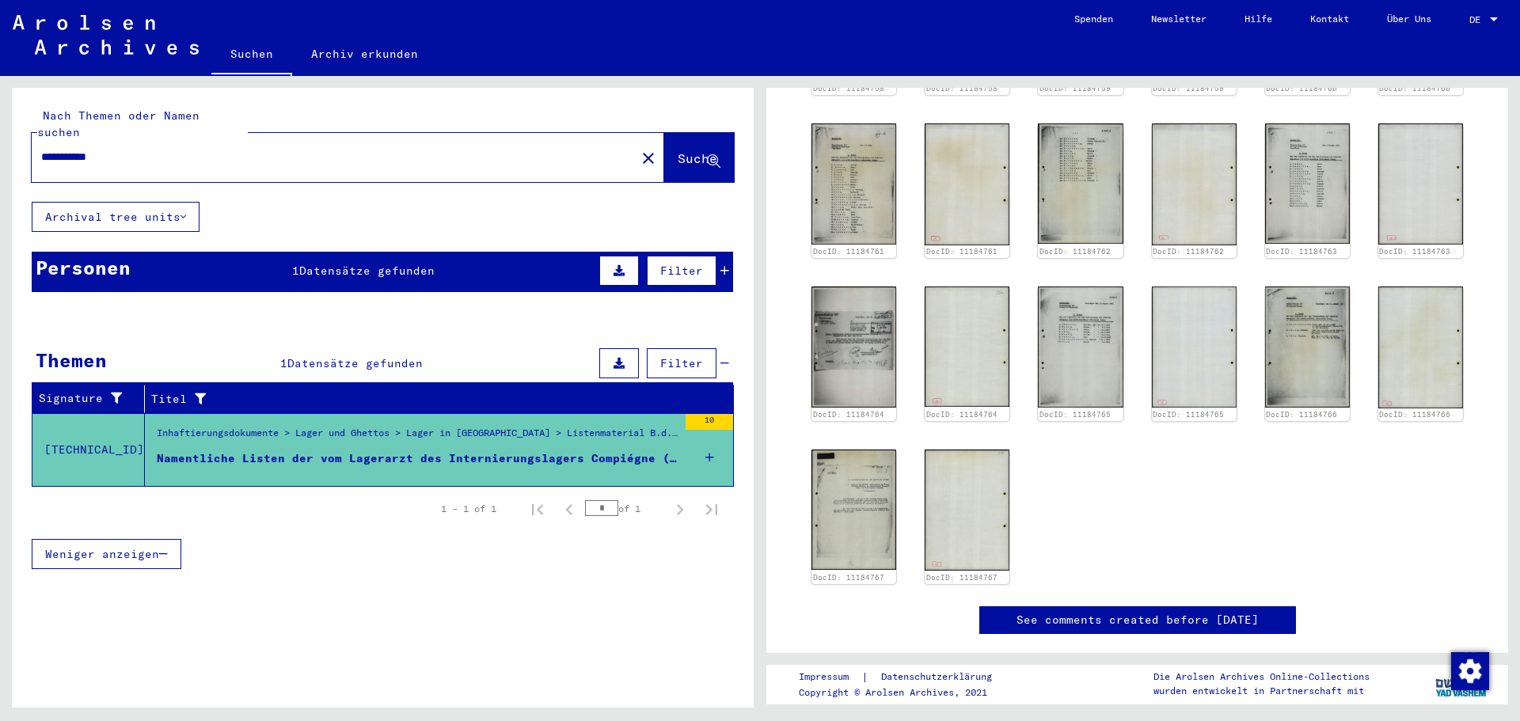
click at [129, 149] on input "**********" at bounding box center [333, 157] width 585 height 17
click at [679, 150] on span "Suche" at bounding box center [698, 158] width 40 height 16
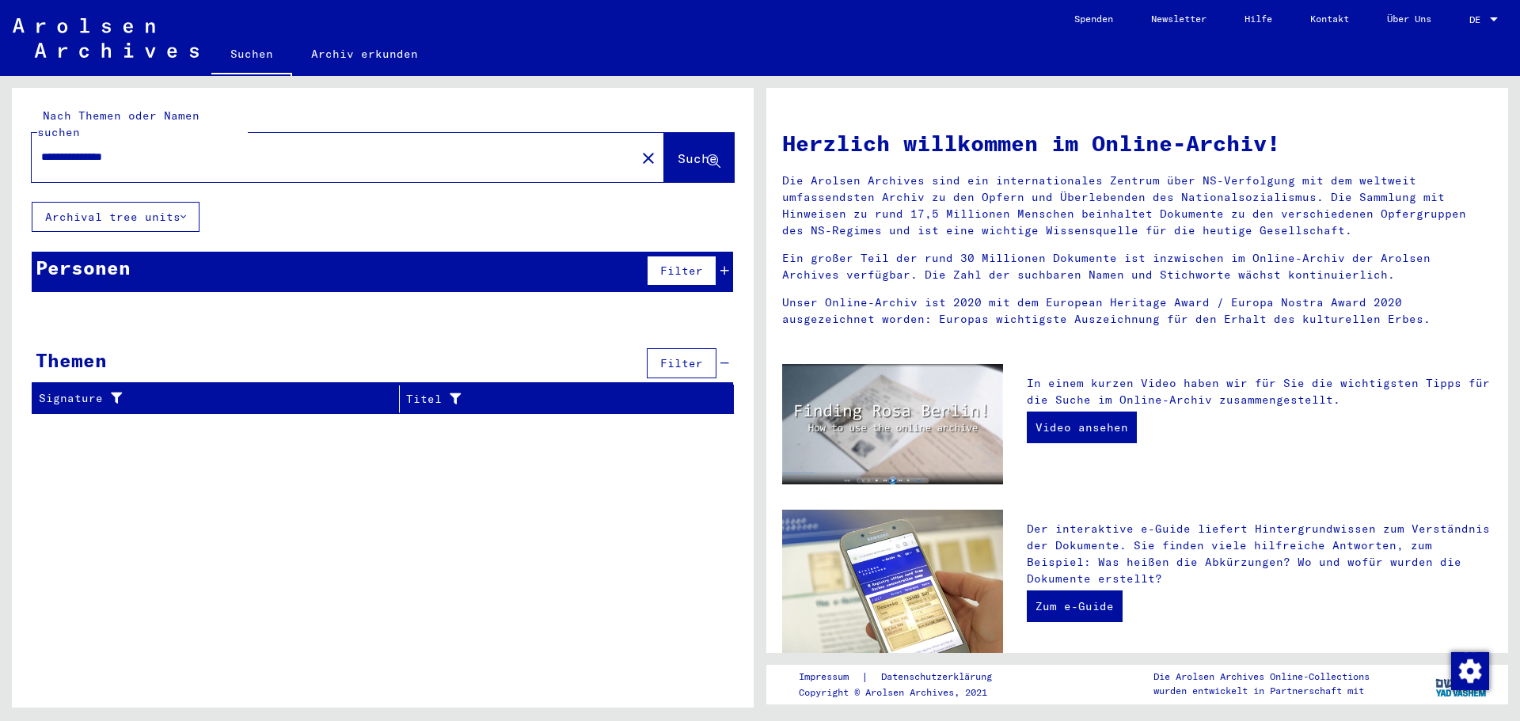
drag, startPoint x: 156, startPoint y: 146, endPoint x: 30, endPoint y: 145, distance: 125.9
click at [30, 145] on div "**********" at bounding box center [383, 145] width 742 height 114
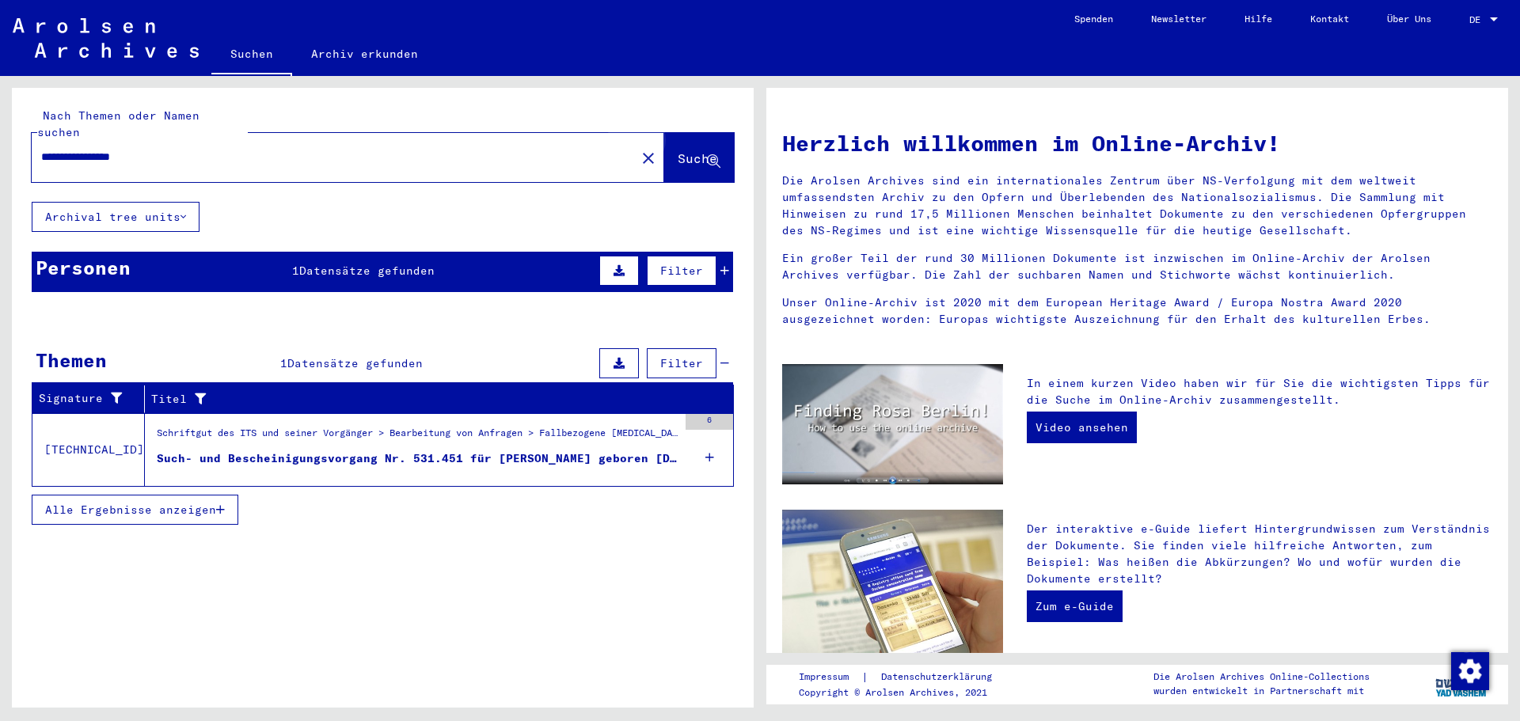
click at [693, 150] on span "Suche" at bounding box center [698, 158] width 40 height 16
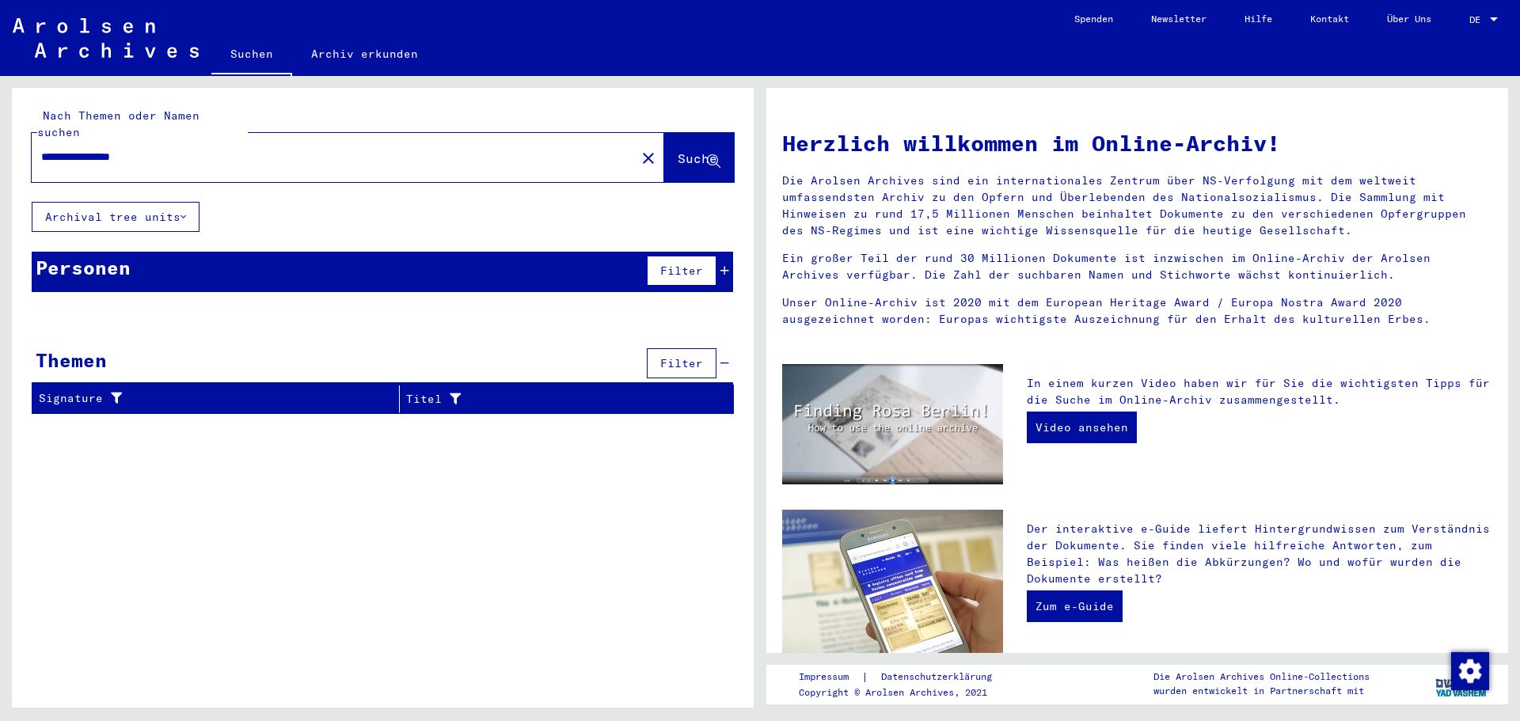
drag, startPoint x: 176, startPoint y: 142, endPoint x: 124, endPoint y: 143, distance: 52.3
click at [124, 149] on input "**********" at bounding box center [329, 157] width 576 height 17
type input "**********"
click at [664, 139] on button "Suche" at bounding box center [699, 157] width 70 height 49
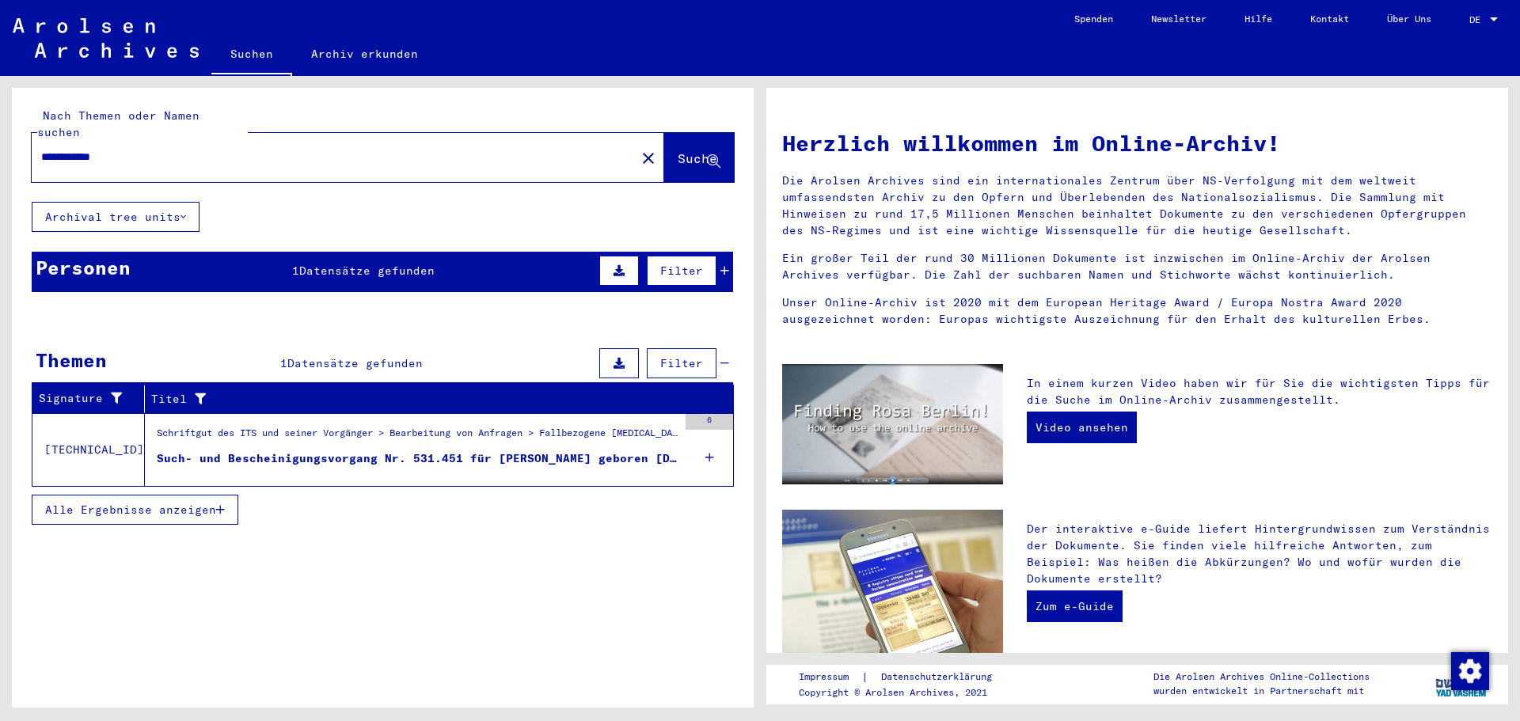
click at [409, 451] on div "Such- und Bescheinigungsvorgang Nr. 531.451 für [PERSON_NAME] geboren [DEMOGRAP…" at bounding box center [417, 459] width 521 height 17
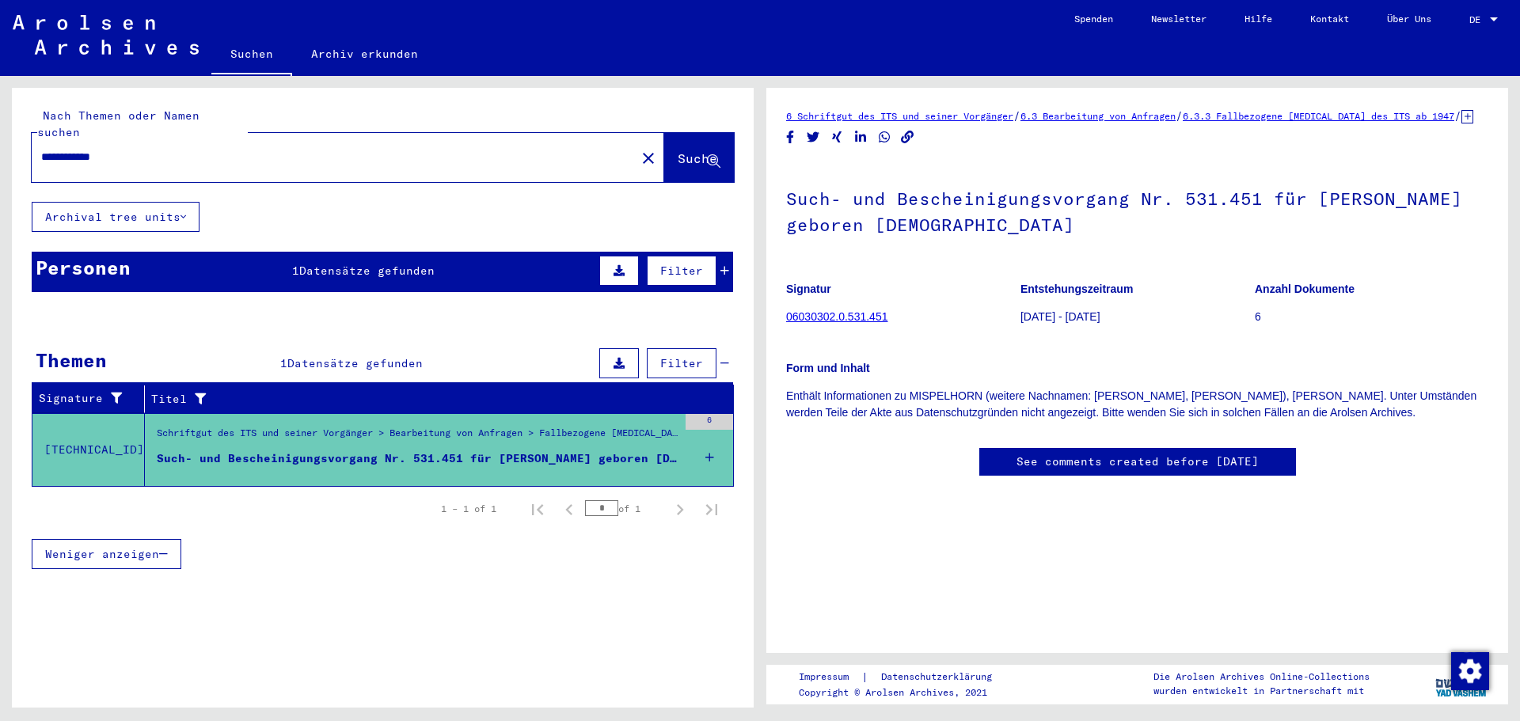
scroll to position [20, 0]
click at [861, 312] on link "06030302.0.531.451" at bounding box center [836, 316] width 101 height 13
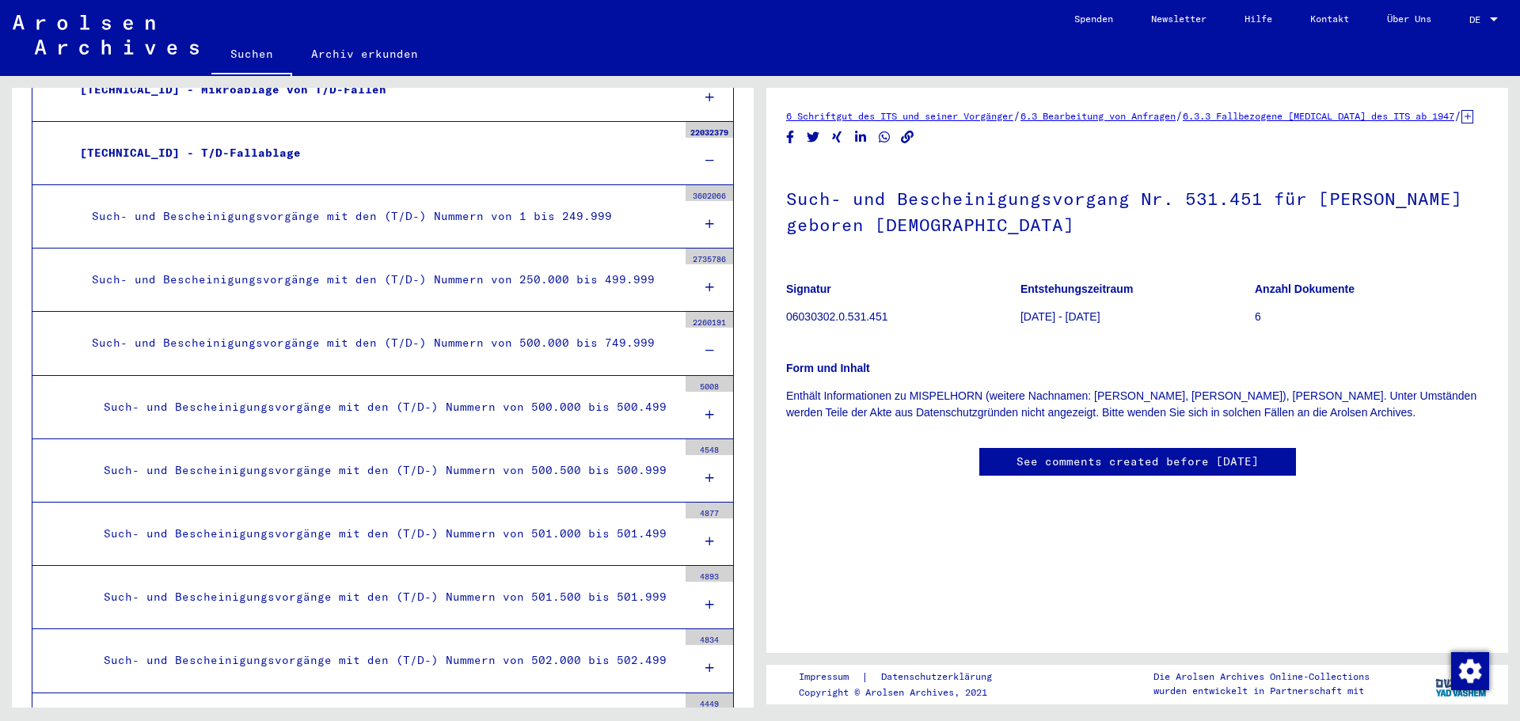
click at [999, 223] on h1 "Such- und Bescheinigungsvorgang Nr. 531.451 für [PERSON_NAME] geboren [DEMOGRAP…" at bounding box center [1137, 210] width 702 height 96
click at [706, 186] on div "3602066" at bounding box center [710, 193] width 48 height 16
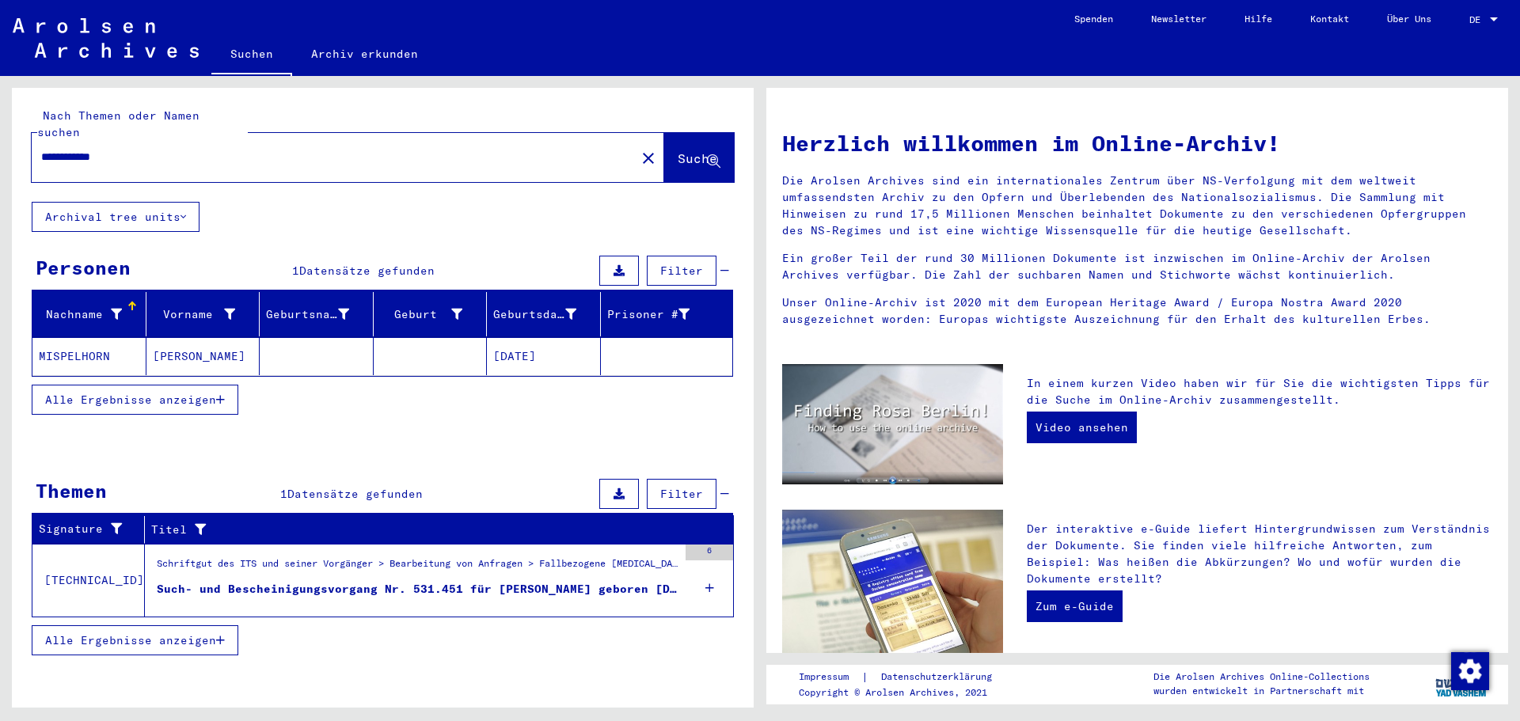
click at [87, 337] on mat-cell "MISPELHORN" at bounding box center [89, 356] width 114 height 38
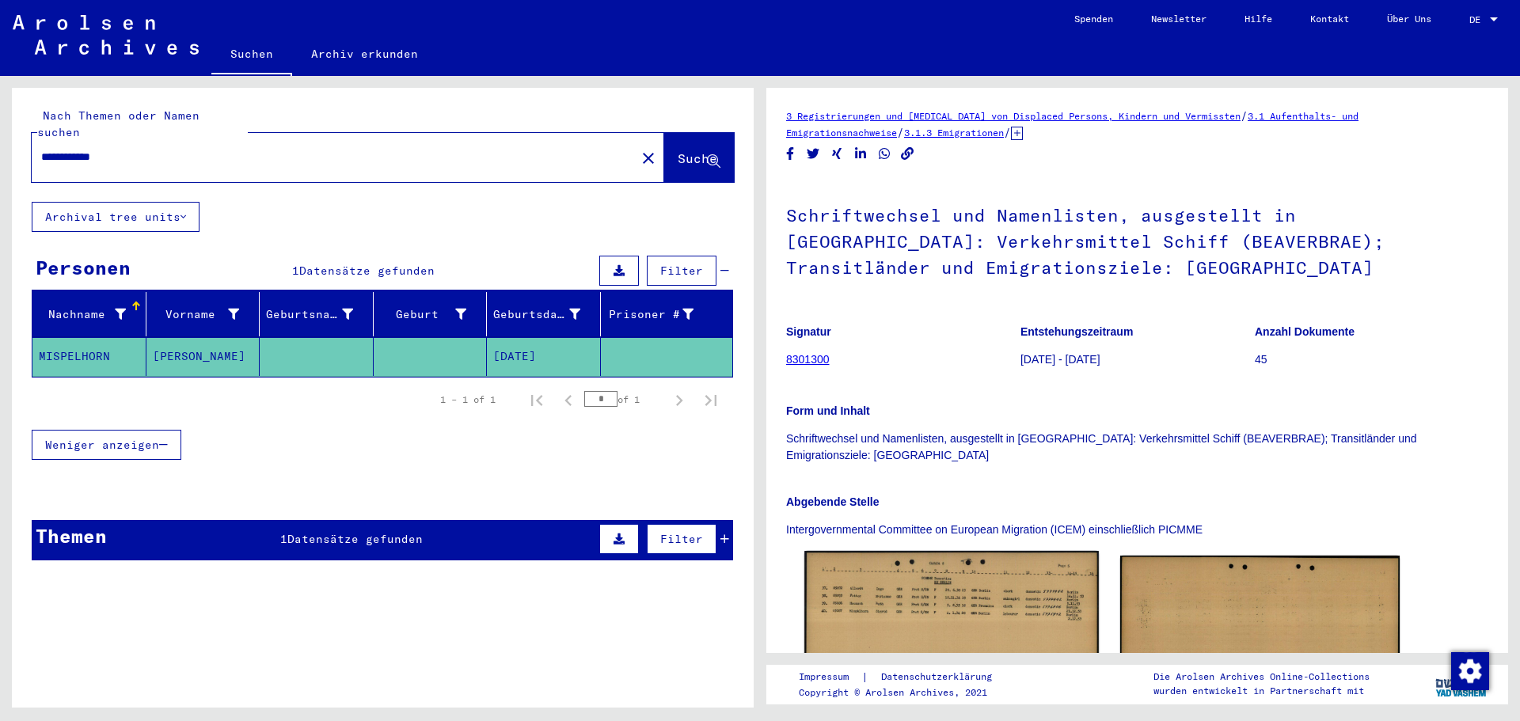
click at [877, 580] on img at bounding box center [952, 643] width 294 height 184
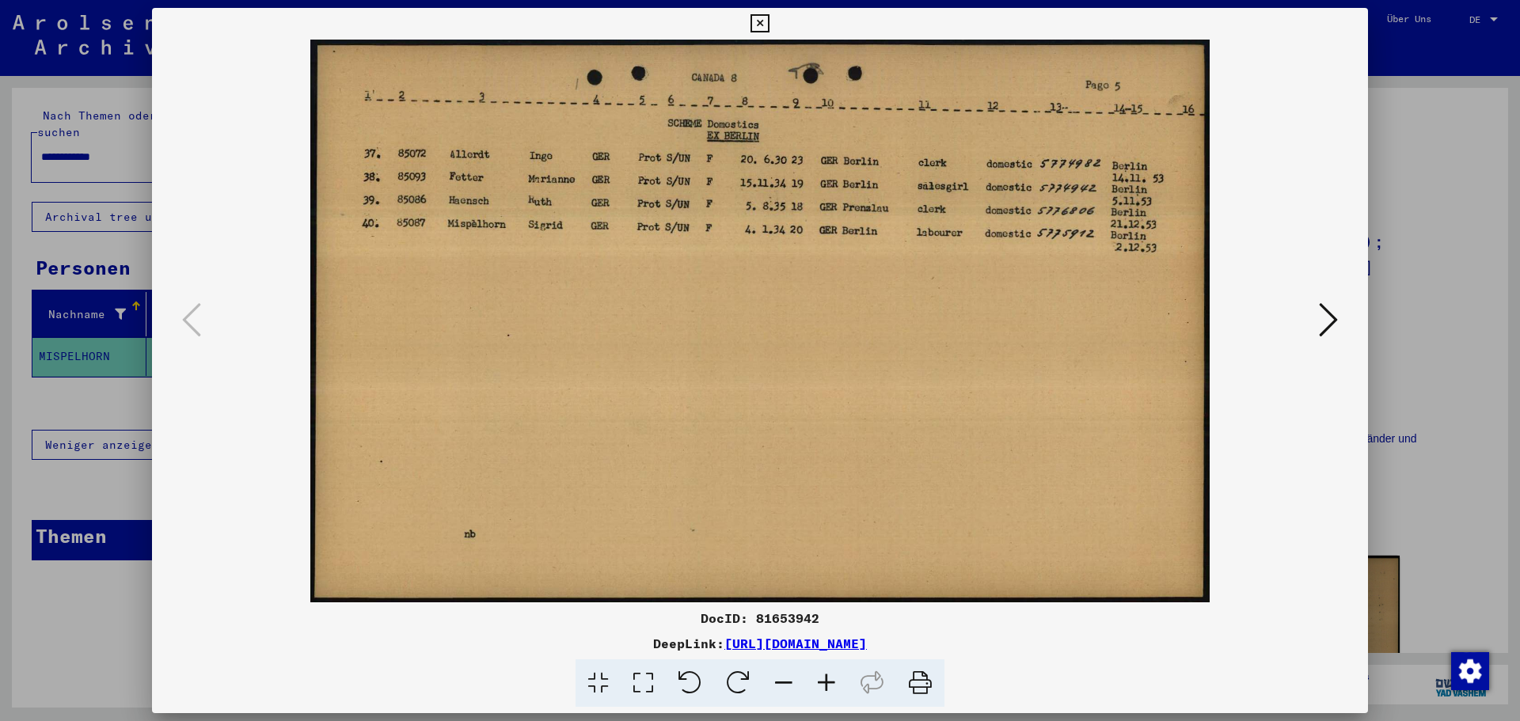
click at [1326, 319] on icon at bounding box center [1328, 320] width 19 height 38
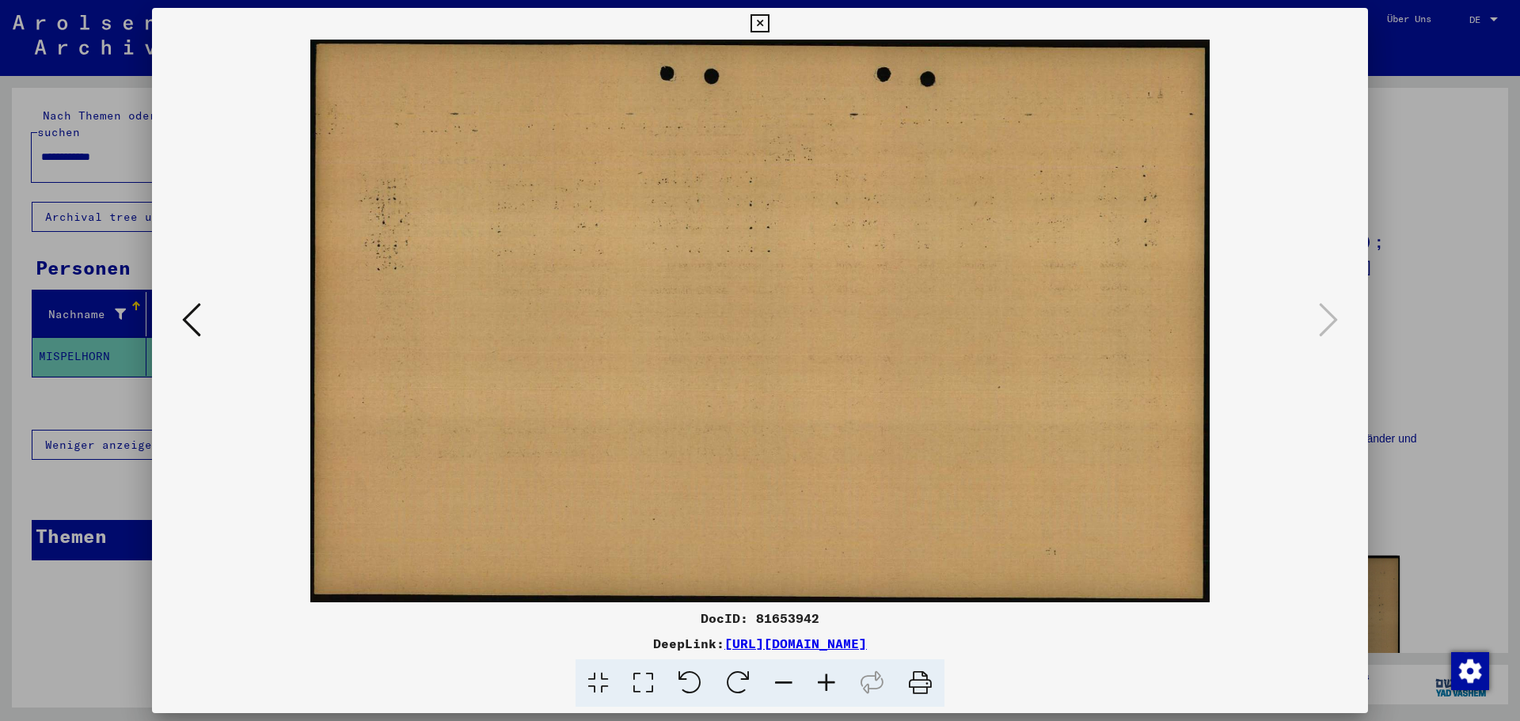
click at [207, 321] on img at bounding box center [760, 321] width 1109 height 563
click at [185, 315] on icon at bounding box center [191, 320] width 19 height 38
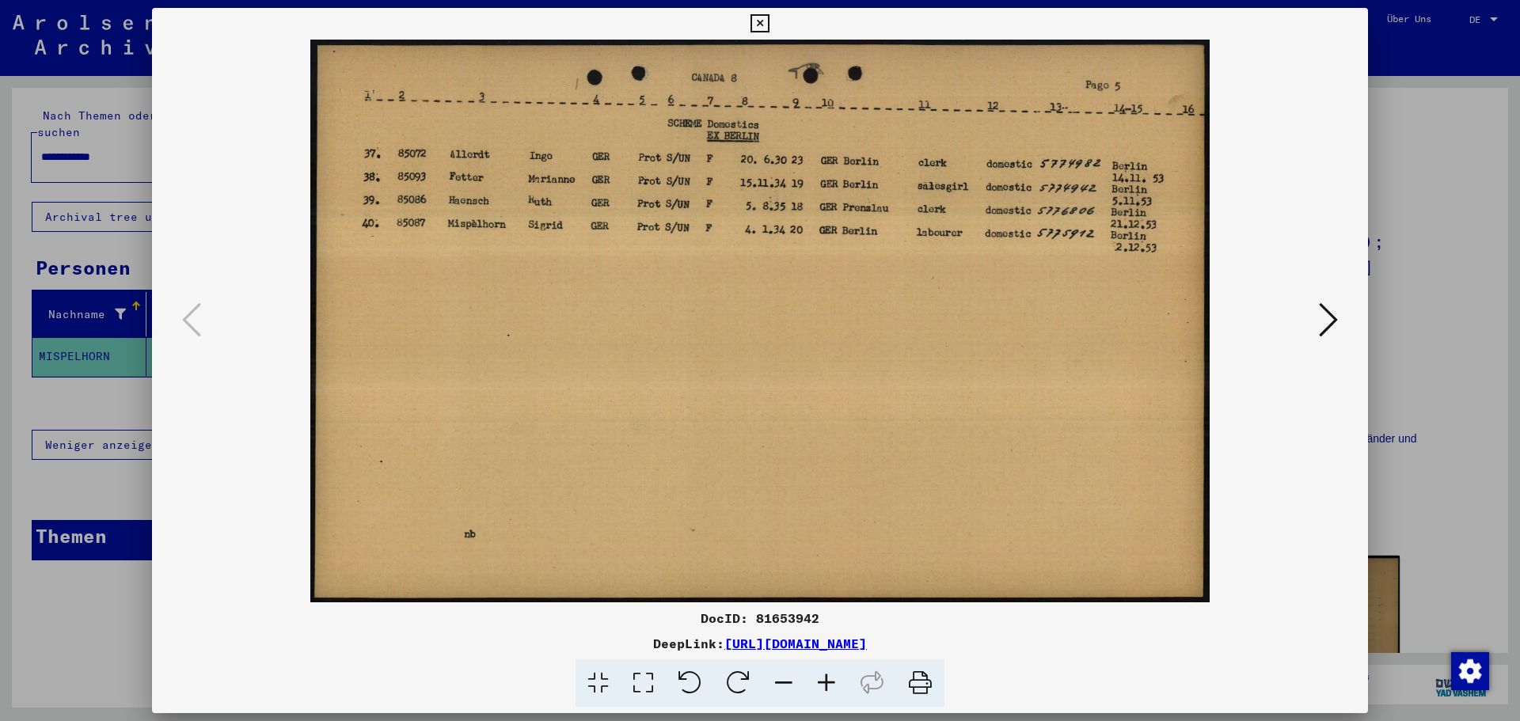
click at [764, 22] on icon at bounding box center [760, 23] width 18 height 19
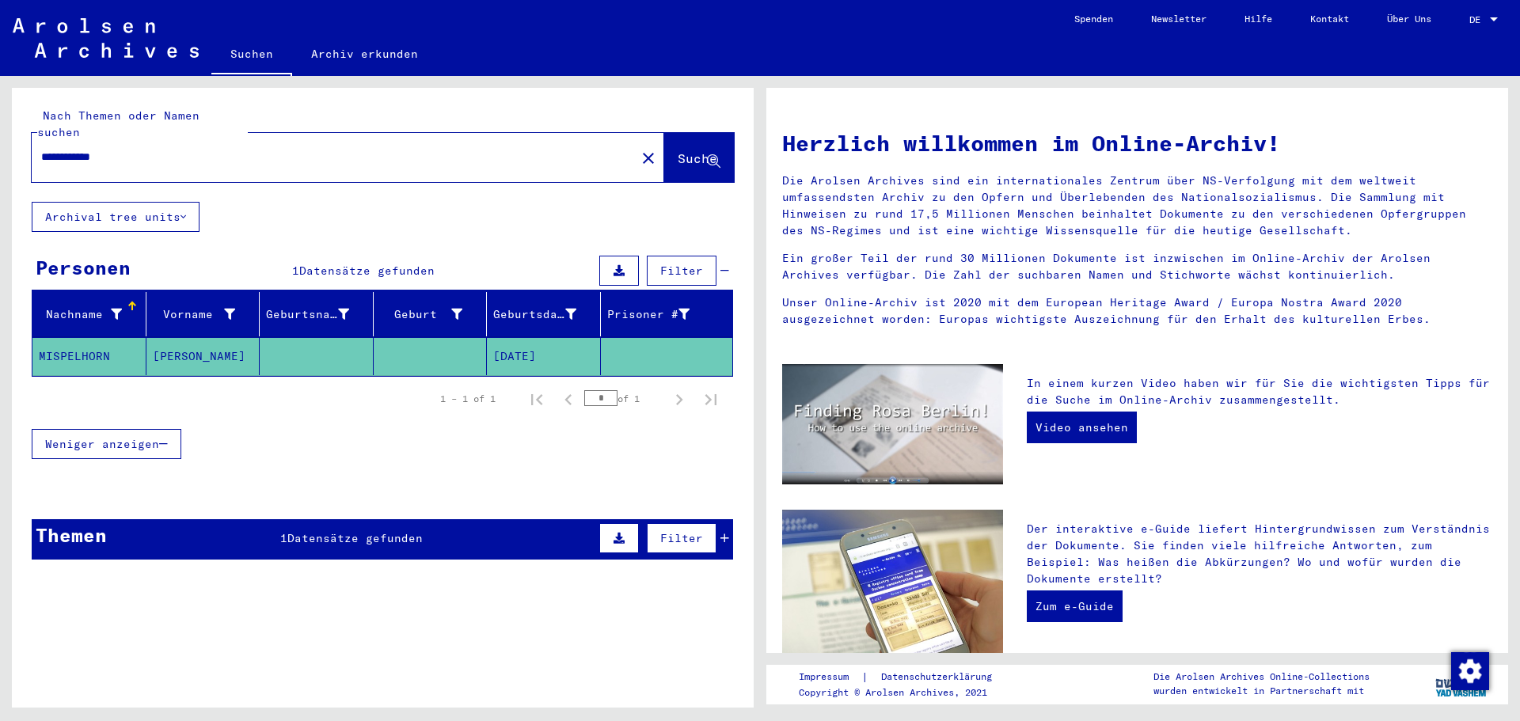
drag, startPoint x: 123, startPoint y: 139, endPoint x: 26, endPoint y: 144, distance: 96.7
click at [26, 144] on div "**********" at bounding box center [383, 145] width 742 height 114
type input "*****"
click at [666, 133] on button "Suche" at bounding box center [699, 157] width 70 height 49
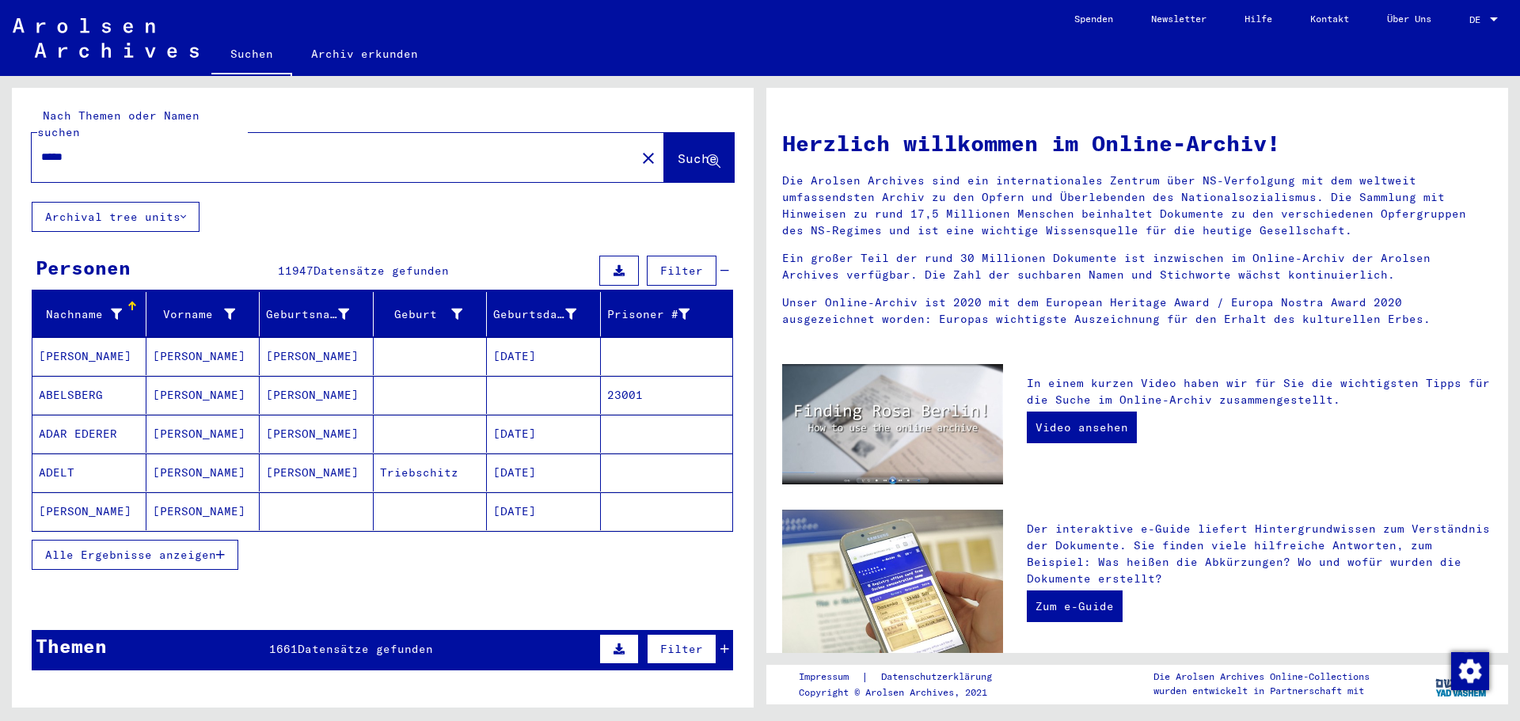
click at [177, 540] on button "Alle Ergebnisse anzeigen" at bounding box center [135, 555] width 207 height 30
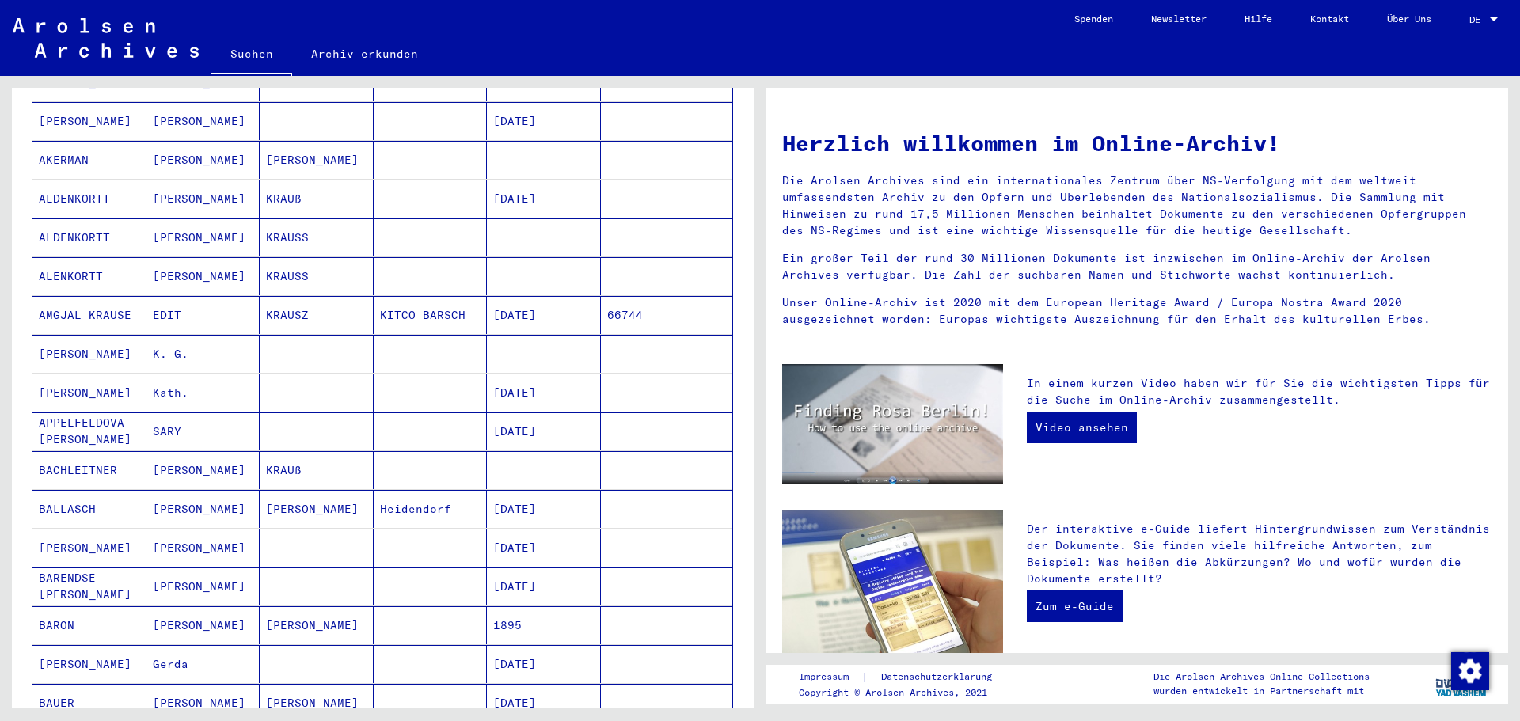
scroll to position [455, 0]
